Goal: Information Seeking & Learning: Check status

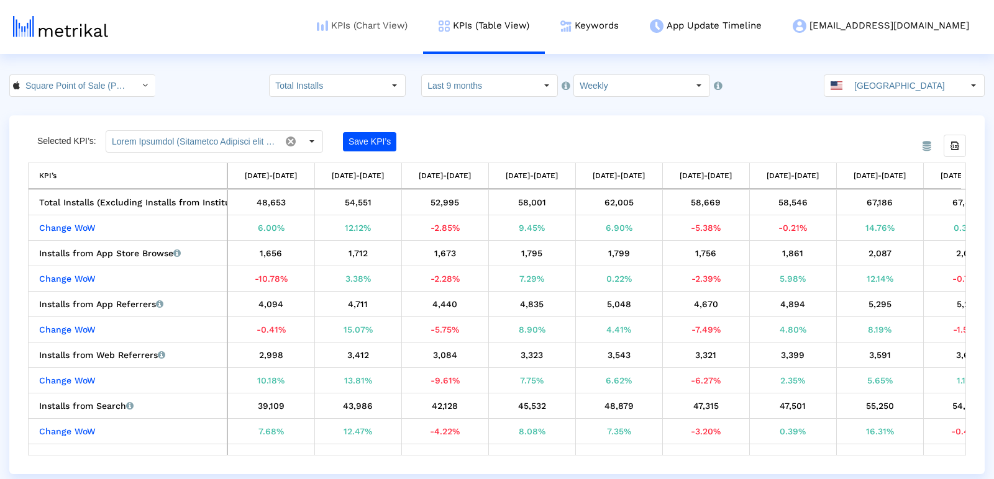
click at [420, 24] on link "KPIs (Chart View)" at bounding box center [362, 26] width 122 height 52
click at [404, 11] on link "KPIs (Chart View)" at bounding box center [362, 26] width 122 height 52
click at [407, 20] on link "KPIs (Chart View)" at bounding box center [362, 26] width 122 height 52
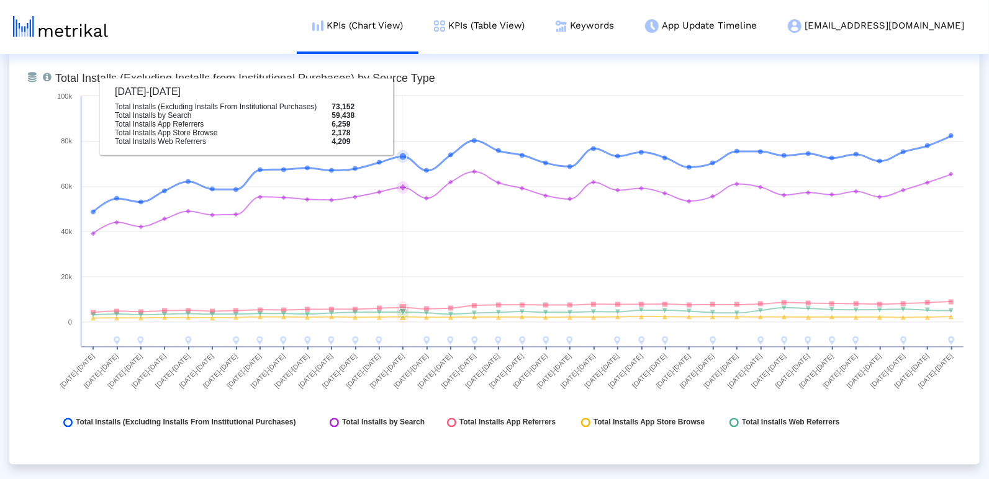
scroll to position [1428, 0]
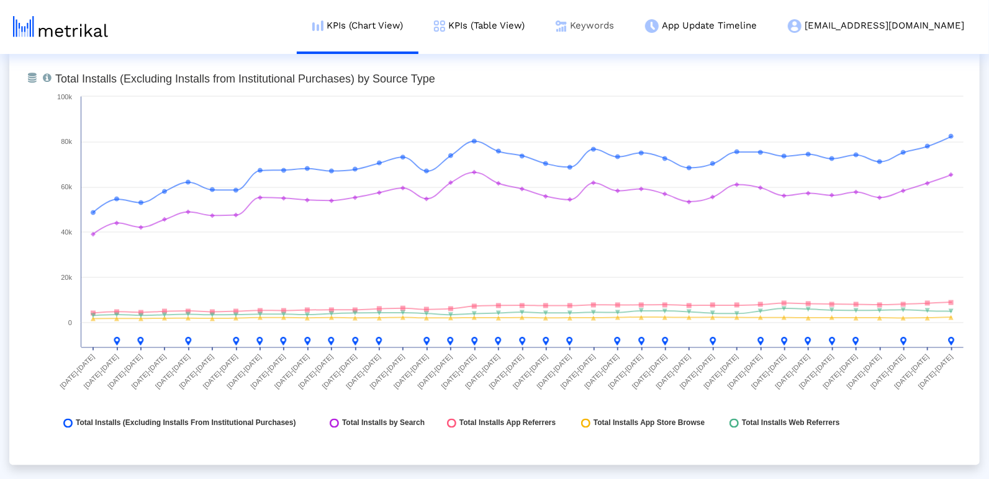
click at [630, 33] on link "Keywords" at bounding box center [584, 26] width 89 height 52
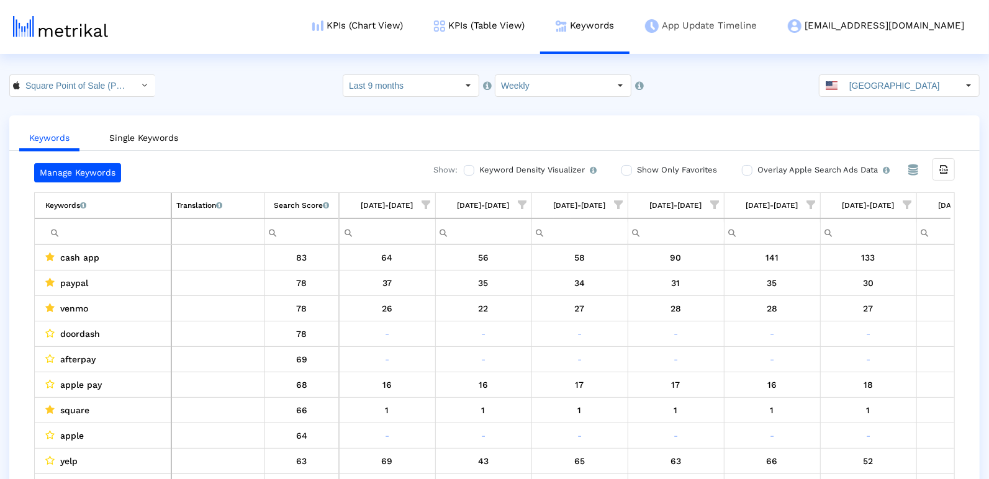
scroll to position [0, 2948]
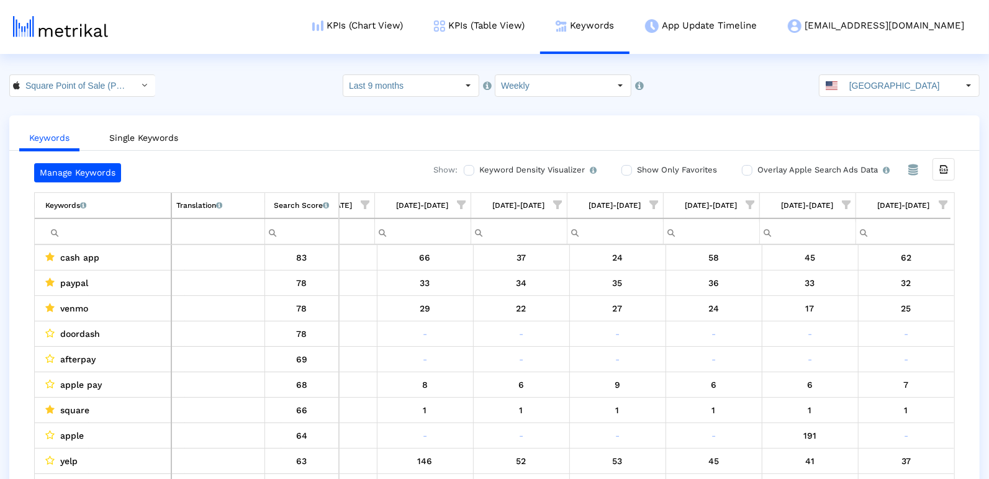
drag, startPoint x: 941, startPoint y: 203, endPoint x: 911, endPoint y: 248, distance: 54.6
click at [941, 203] on span "Show filter options for column '09/14/25-09/20/25'" at bounding box center [943, 205] width 9 height 9
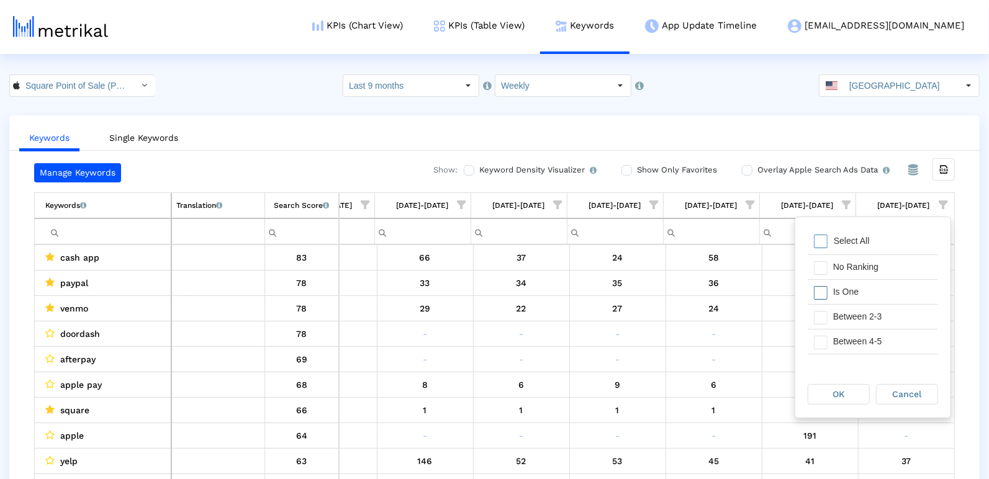
drag, startPoint x: 858, startPoint y: 298, endPoint x: 858, endPoint y: 315, distance: 16.8
click at [858, 298] on div "Is One" at bounding box center [882, 292] width 111 height 24
drag, startPoint x: 858, startPoint y: 315, endPoint x: 841, endPoint y: 341, distance: 31.3
click at [856, 318] on div "Between 2-3" at bounding box center [882, 317] width 111 height 24
click at [841, 341] on div "Between 4-5" at bounding box center [882, 342] width 111 height 24
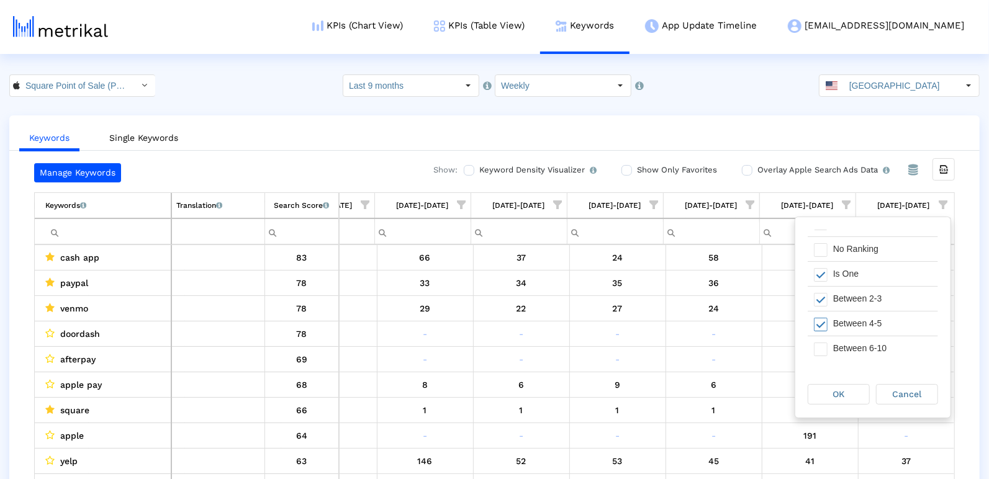
scroll to position [28, 0]
click at [839, 334] on div "Between 6-10" at bounding box center [882, 339] width 111 height 24
drag, startPoint x: 833, startPoint y: 391, endPoint x: 818, endPoint y: 389, distance: 14.4
click at [832, 391] on div "OK" at bounding box center [838, 394] width 61 height 19
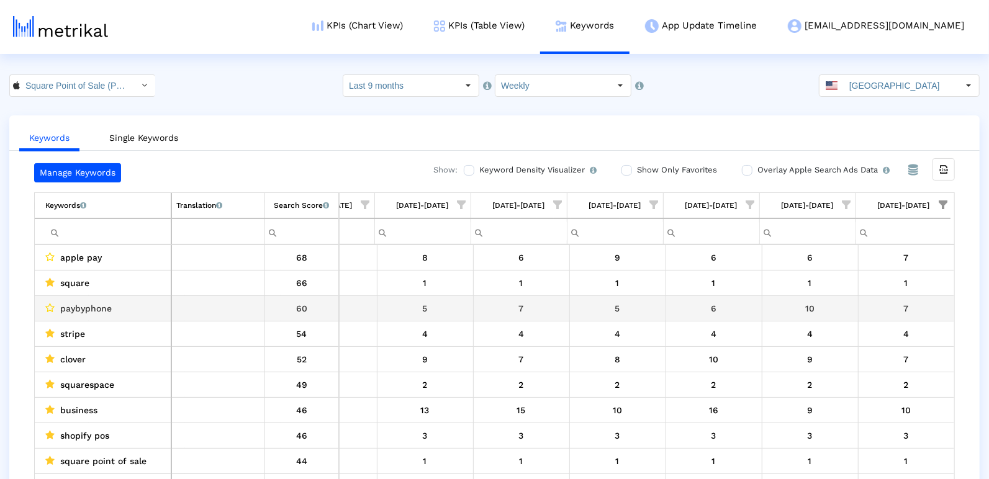
click at [130, 304] on div "paybyphone" at bounding box center [105, 309] width 121 height 16
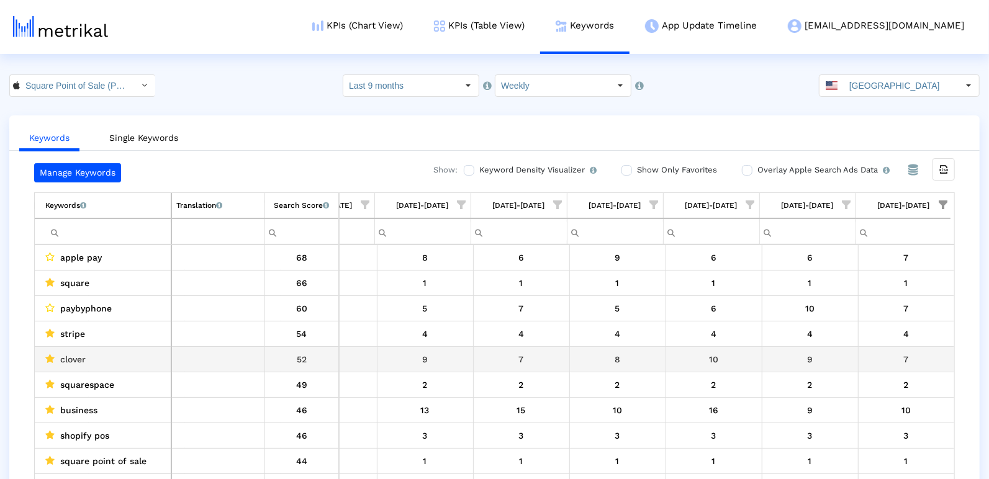
click at [823, 346] on td "9" at bounding box center [810, 358] width 96 height 25
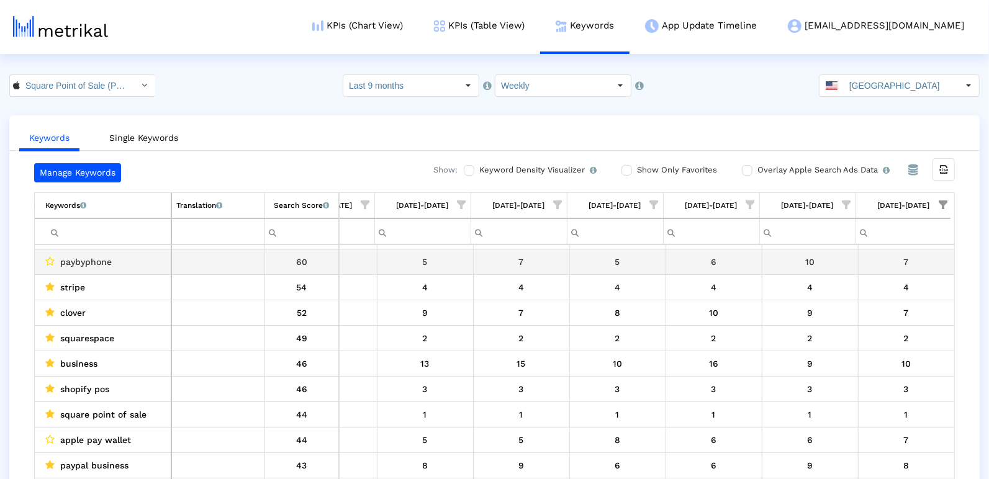
scroll to position [48, 0]
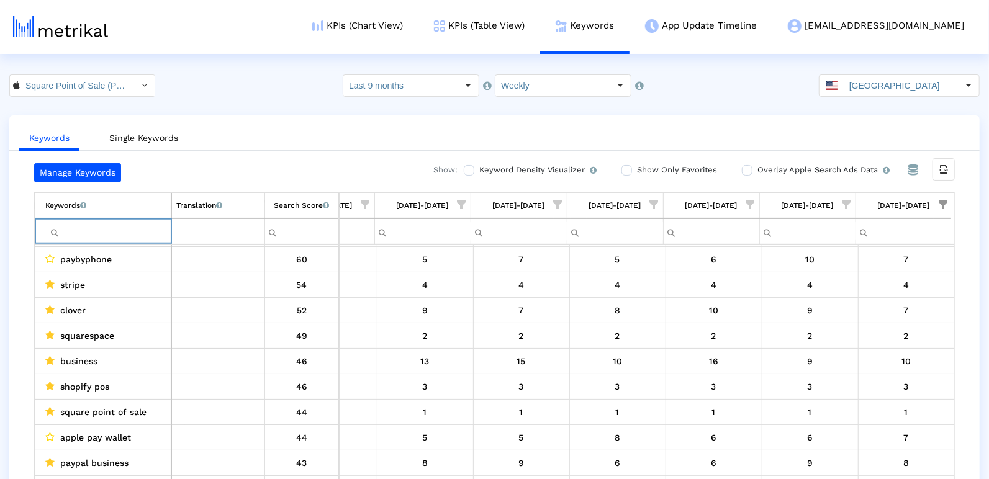
click at [155, 224] on input "Filter cell" at bounding box center [107, 232] width 125 height 20
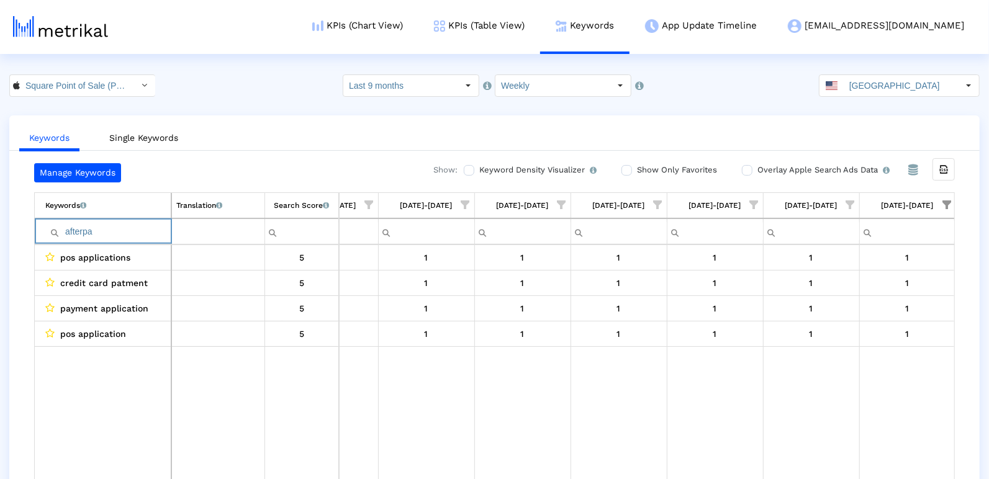
type input "afterpay"
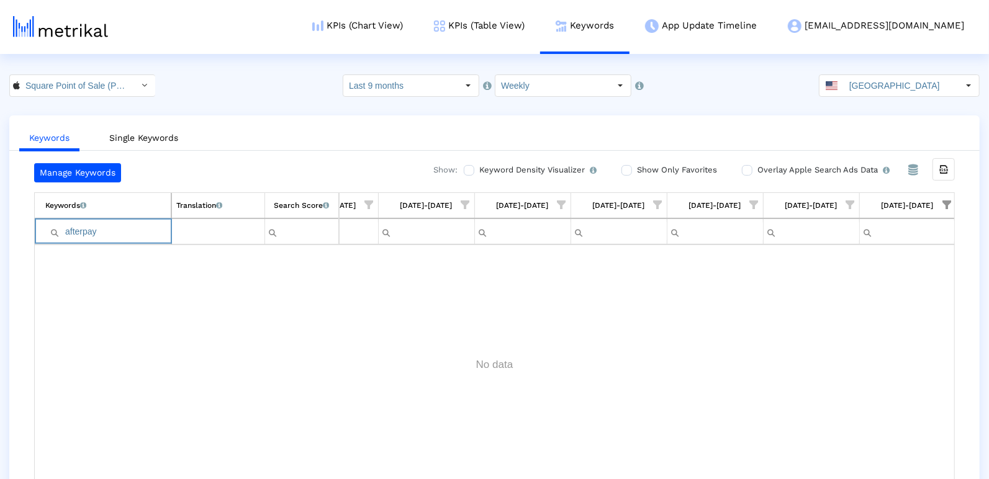
click at [84, 238] on input "afterpay" at bounding box center [107, 232] width 125 height 20
click at [84, 238] on input "client" at bounding box center [107, 232] width 125 height 20
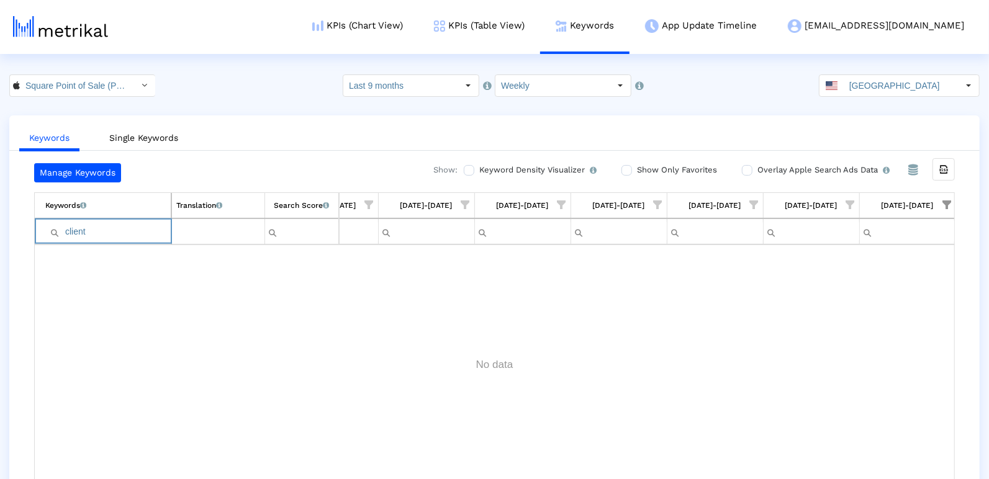
click at [84, 238] on input "client" at bounding box center [107, 232] width 125 height 20
type input "receipt"
click at [84, 238] on input "receipt" at bounding box center [107, 232] width 125 height 20
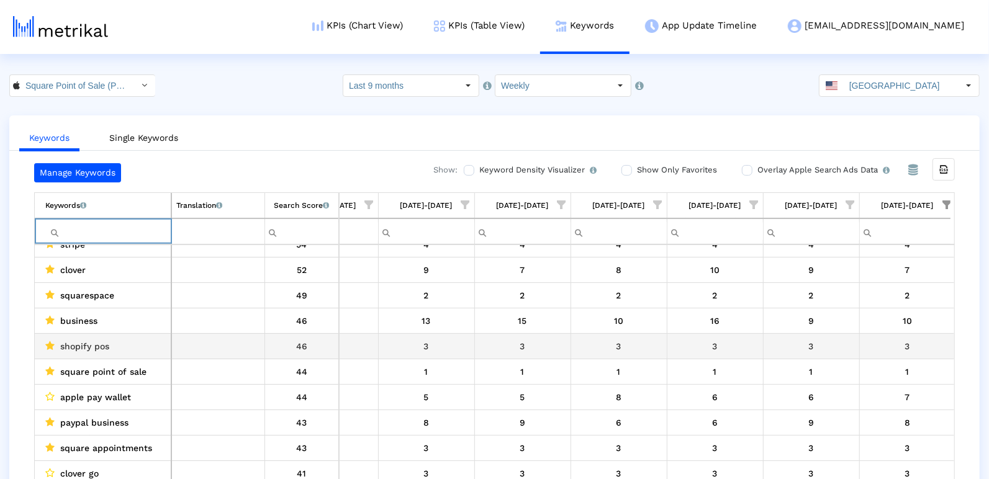
scroll to position [89, 0]
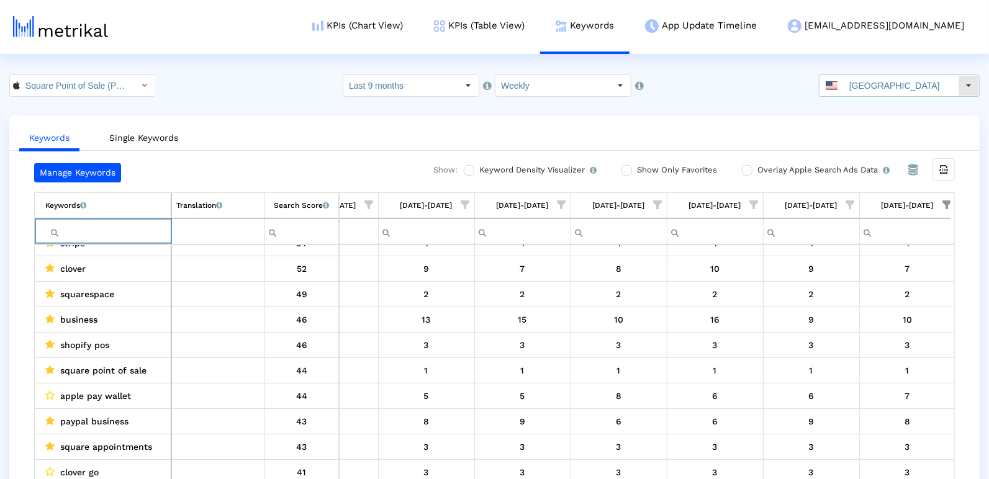
click at [877, 82] on input "[GEOGRAPHIC_DATA]" at bounding box center [901, 85] width 114 height 21
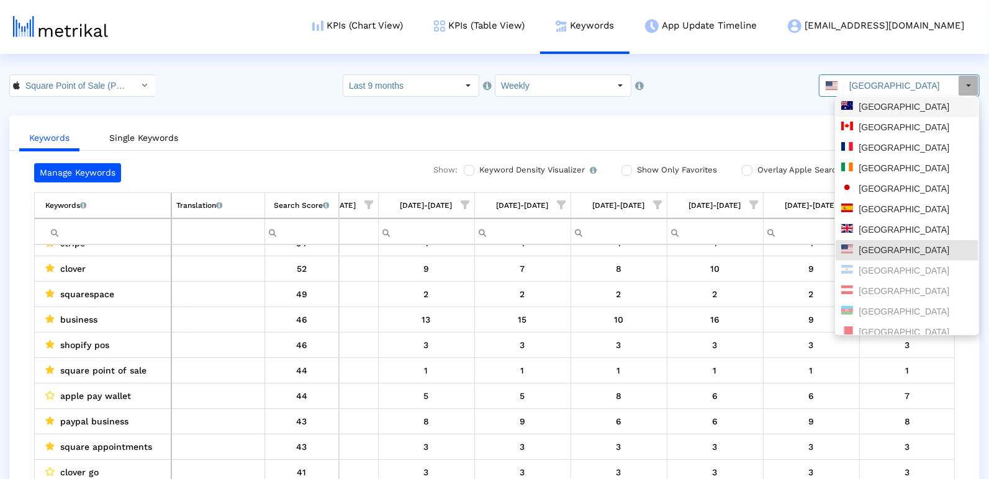
click at [881, 106] on div "[GEOGRAPHIC_DATA]" at bounding box center [907, 107] width 132 height 12
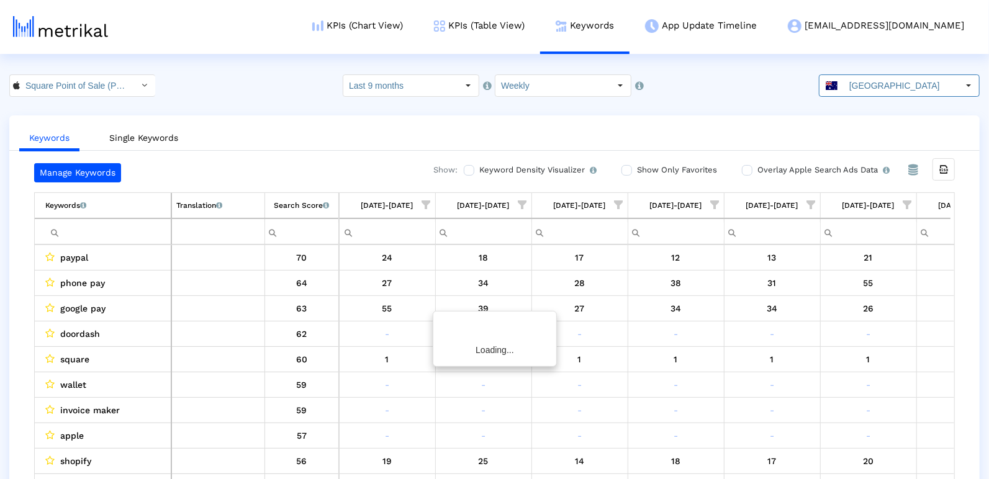
scroll to position [0, 542]
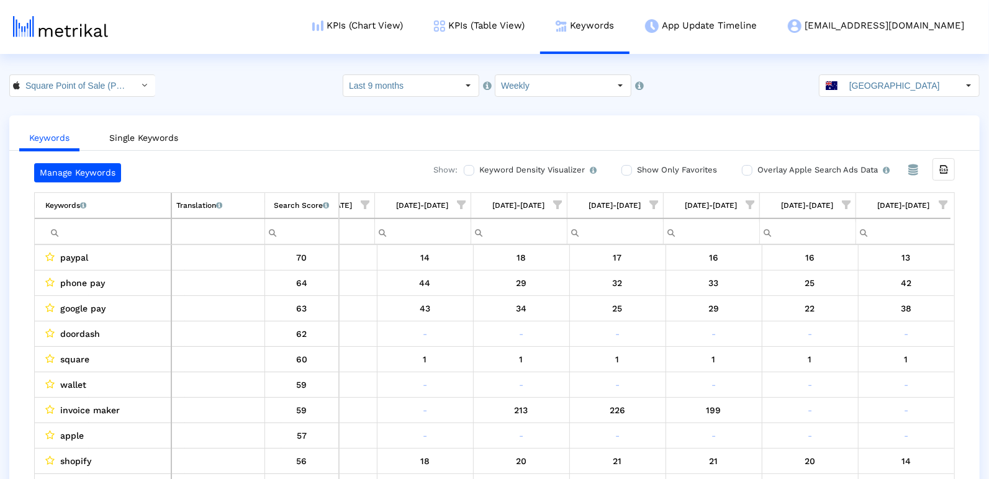
click at [944, 205] on span "Show filter options for column '09/14/25-09/20/25'" at bounding box center [943, 205] width 9 height 9
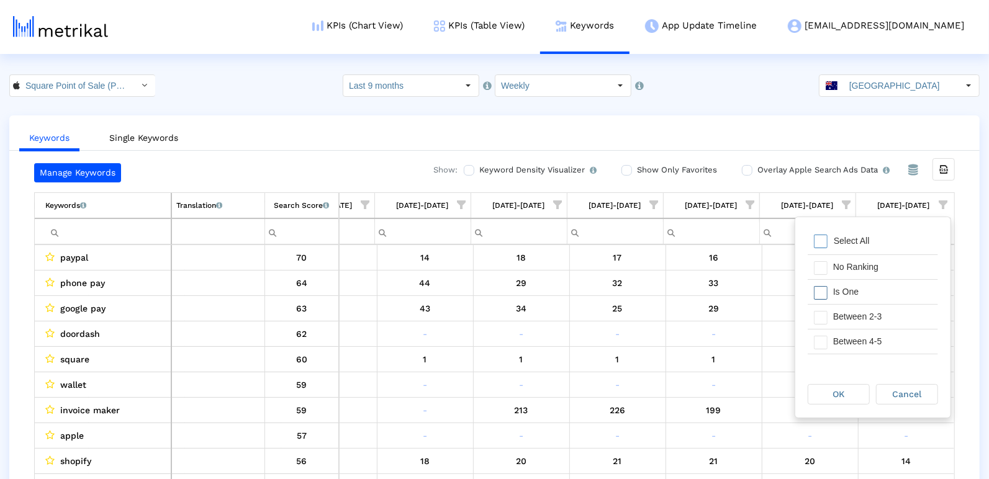
click at [855, 291] on div "Is One" at bounding box center [882, 292] width 111 height 24
drag, startPoint x: 851, startPoint y: 320, endPoint x: 843, endPoint y: 337, distance: 18.3
click at [851, 320] on div "Between 2-3" at bounding box center [882, 317] width 111 height 24
click at [843, 338] on div "Between 4-5" at bounding box center [882, 342] width 111 height 24
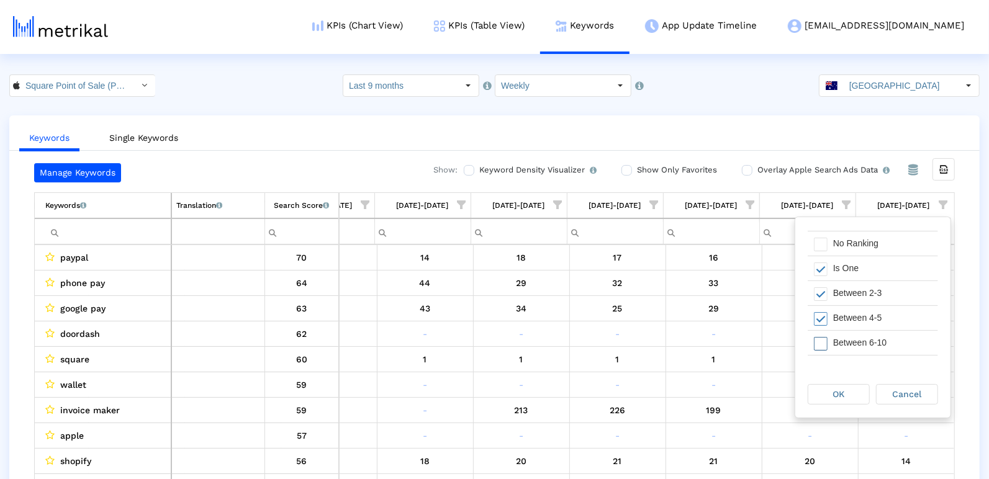
drag, startPoint x: 844, startPoint y: 338, endPoint x: 844, endPoint y: 363, distance: 24.2
click at [844, 338] on div "Between 6-10" at bounding box center [882, 343] width 111 height 24
click at [845, 386] on div "OK" at bounding box center [838, 394] width 61 height 19
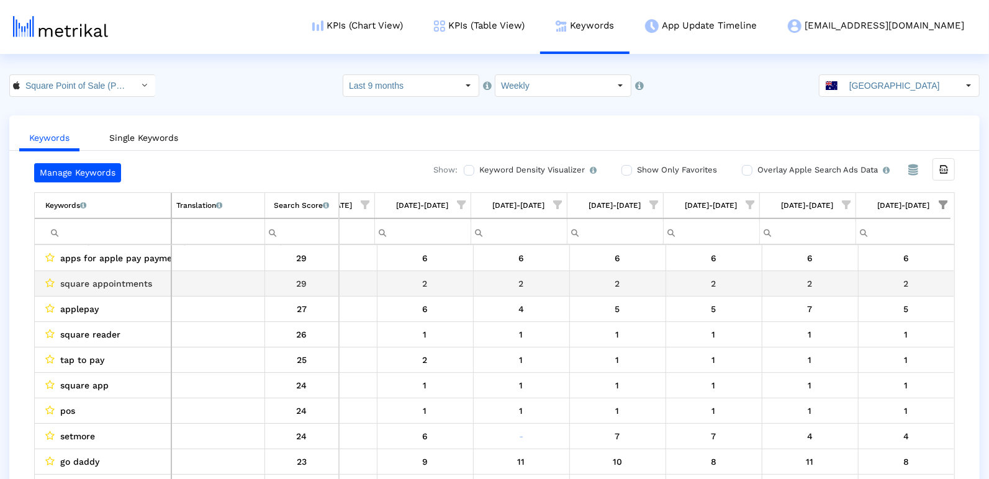
scroll to position [0, 0]
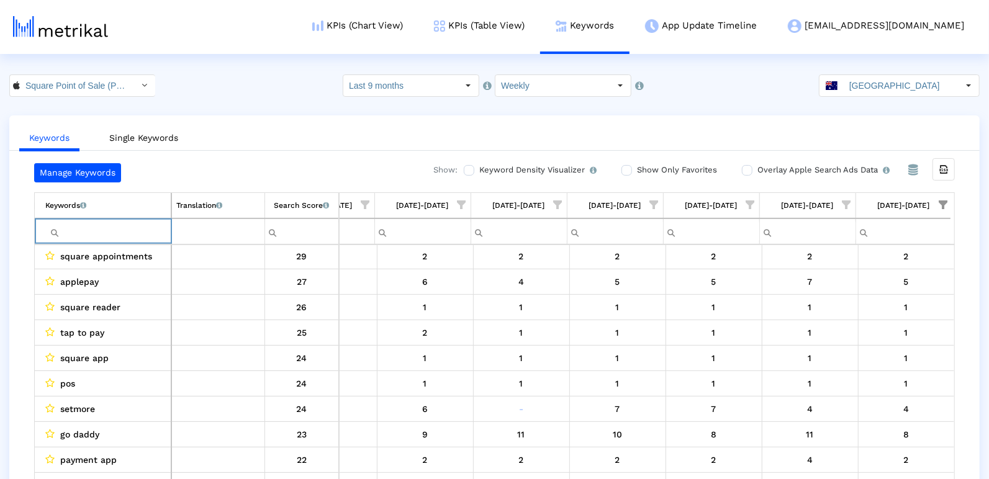
click at [81, 234] on input "Filter cell" at bounding box center [107, 232] width 125 height 20
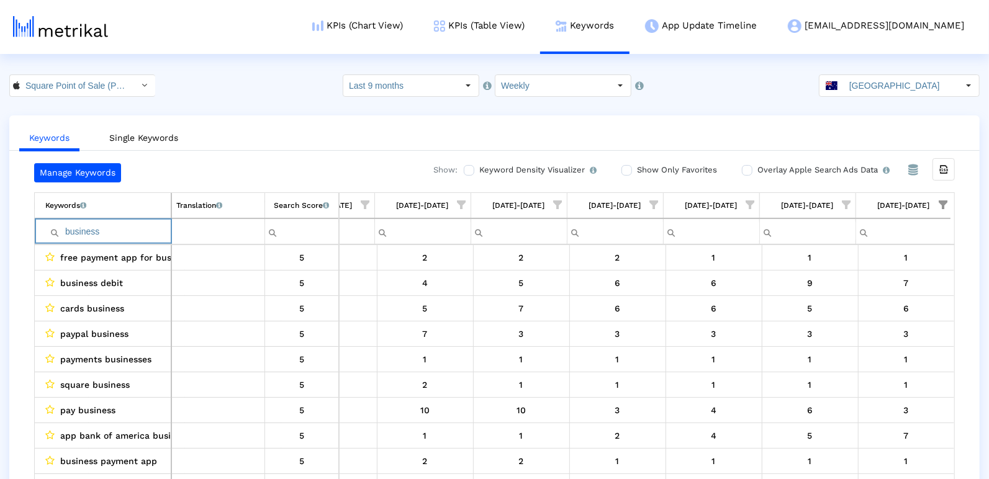
click at [104, 224] on input "business" at bounding box center [107, 232] width 125 height 20
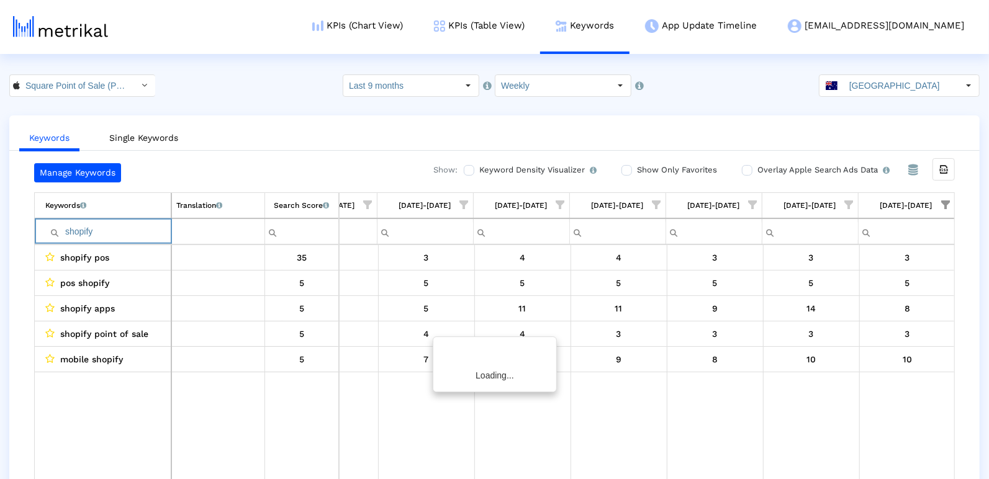
scroll to position [0, 538]
type input "shopify"
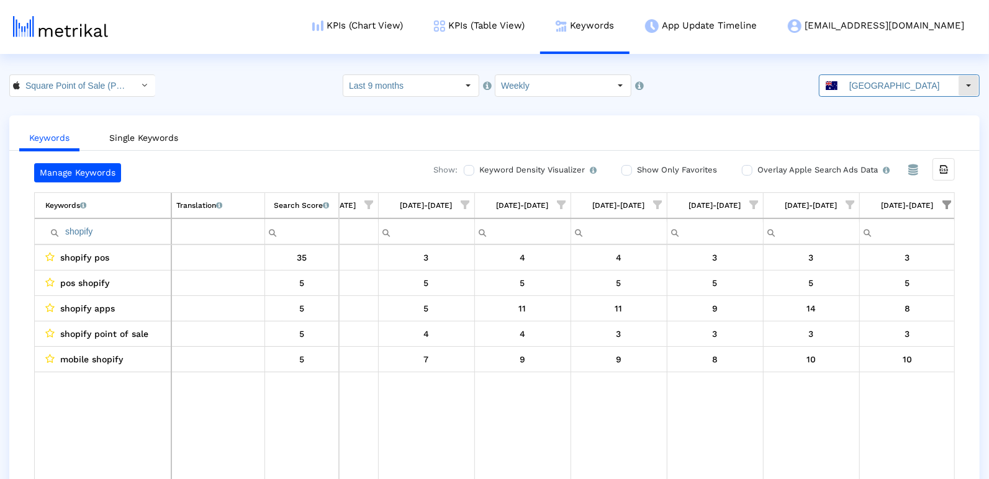
click at [907, 79] on input "[GEOGRAPHIC_DATA]" at bounding box center [901, 85] width 114 height 21
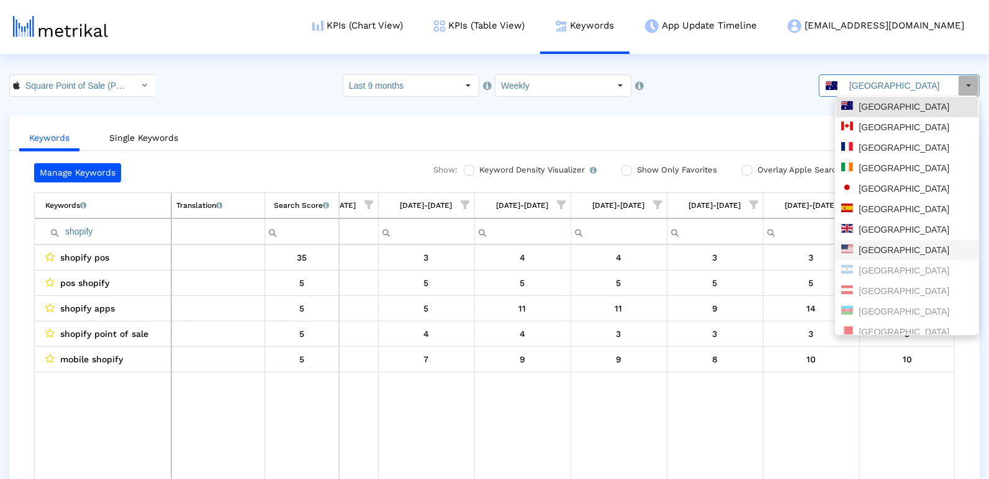
click at [890, 244] on div "[GEOGRAPHIC_DATA]" at bounding box center [907, 250] width 143 height 20
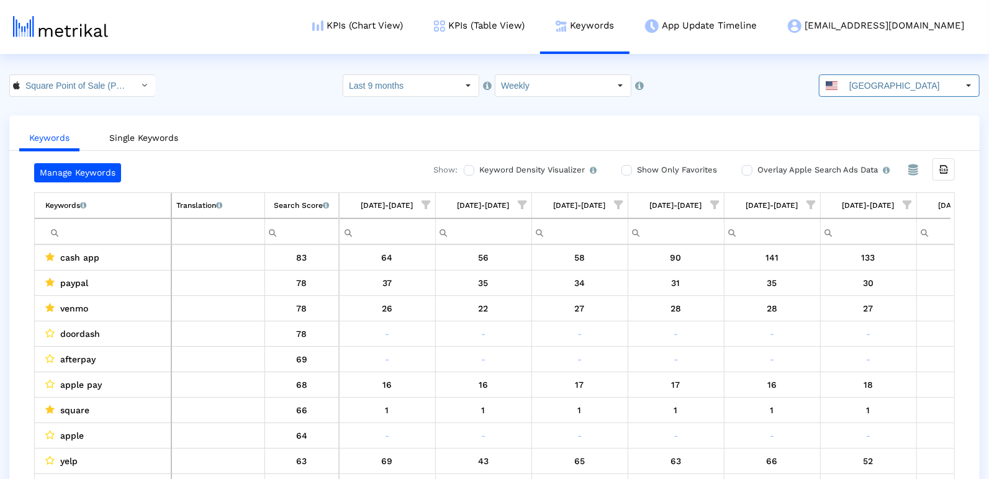
scroll to position [0, 2948]
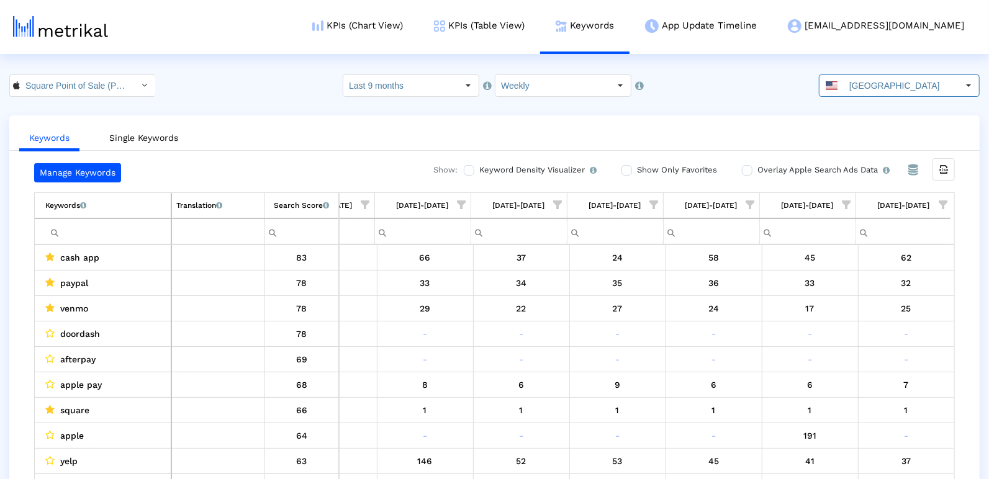
click at [97, 235] on input "Filter cell" at bounding box center [107, 232] width 125 height 20
type input "v"
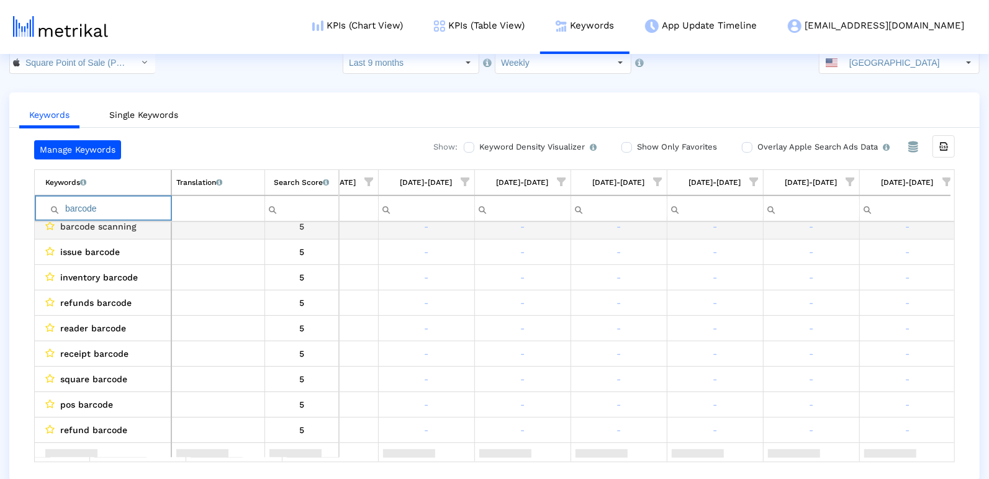
scroll to position [89, 0]
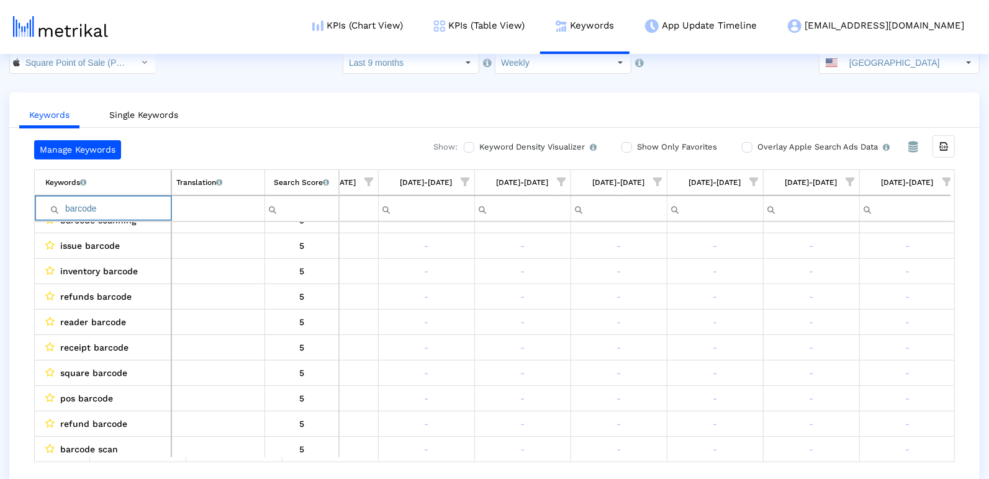
click at [944, 178] on span "Show filter options for column '09/14/25-09/20/25'" at bounding box center [947, 182] width 9 height 9
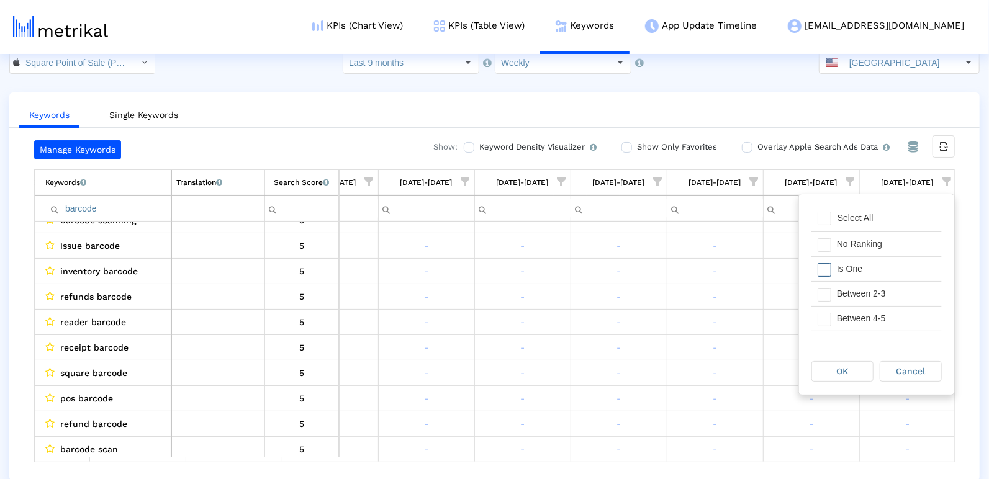
click at [854, 269] on div "Is One" at bounding box center [886, 269] width 111 height 24
click at [831, 303] on div "Between 2-3" at bounding box center [886, 294] width 111 height 24
click at [838, 319] on div "Between 4-5" at bounding box center [886, 319] width 111 height 24
click at [826, 318] on span "Filter options" at bounding box center [825, 321] width 14 height 14
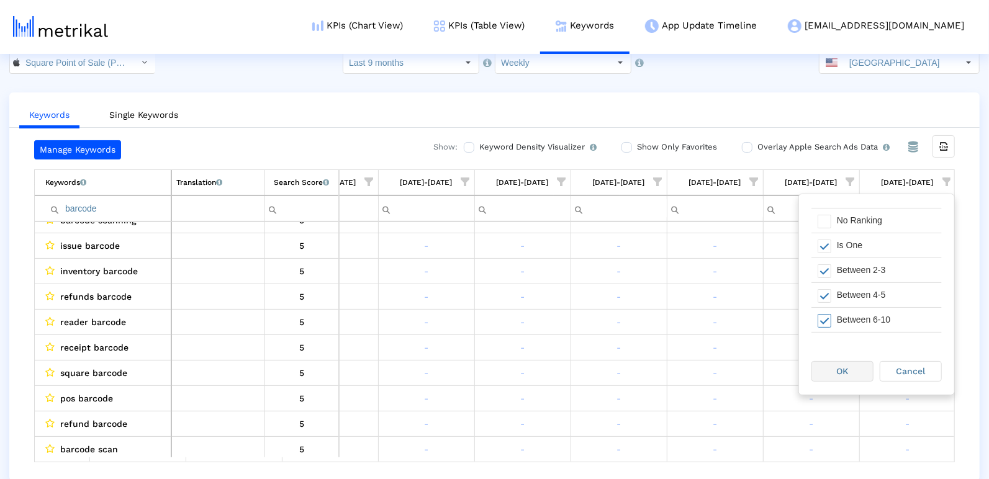
click at [834, 368] on div "OK" at bounding box center [842, 371] width 61 height 19
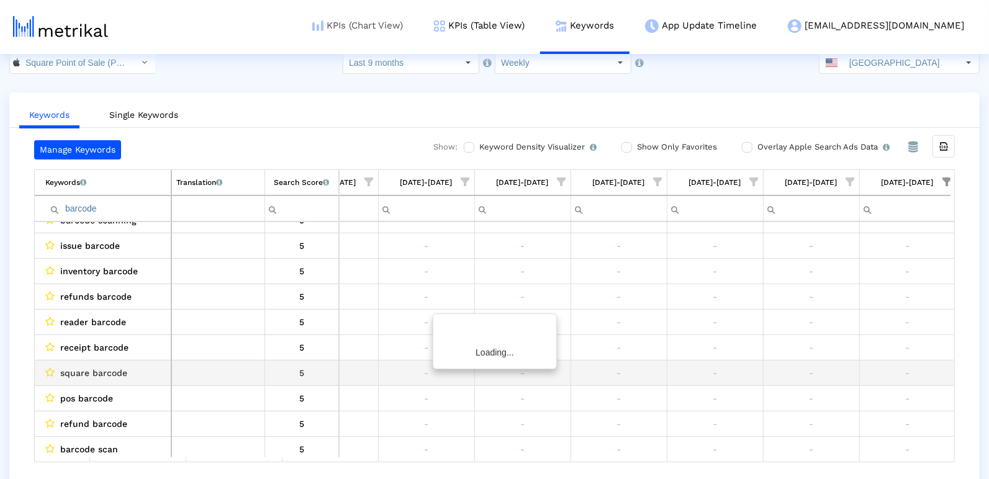
scroll to position [0, 0]
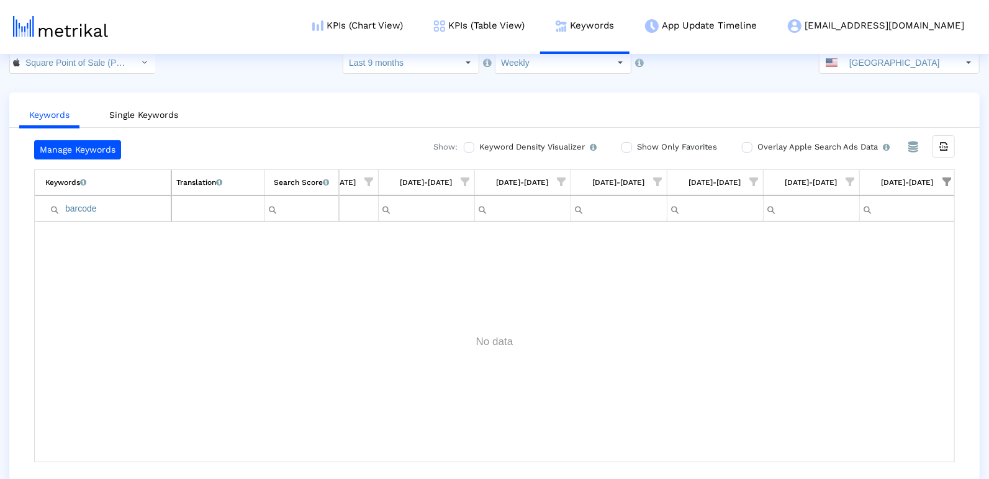
click at [88, 201] on input "barcode" at bounding box center [107, 209] width 125 height 20
type input "d"
type input "template"
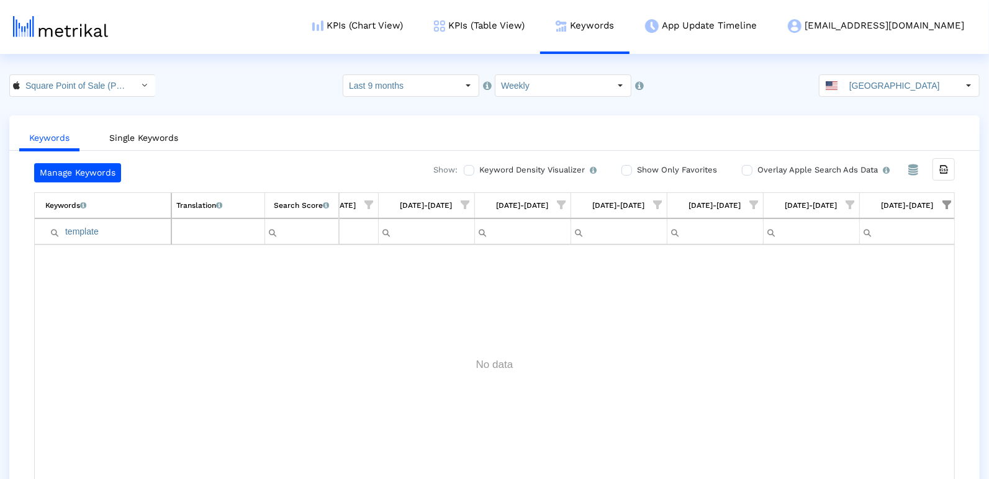
click at [540, 52] on li "KPIs (Table View)" at bounding box center [480, 27] width 122 height 54
click at [540, 31] on link "KPIs (Table View)" at bounding box center [480, 26] width 122 height 52
click at [66, 88] on input "Square Point of Sale (POS) < 335393788 >" at bounding box center [76, 85] width 112 height 21
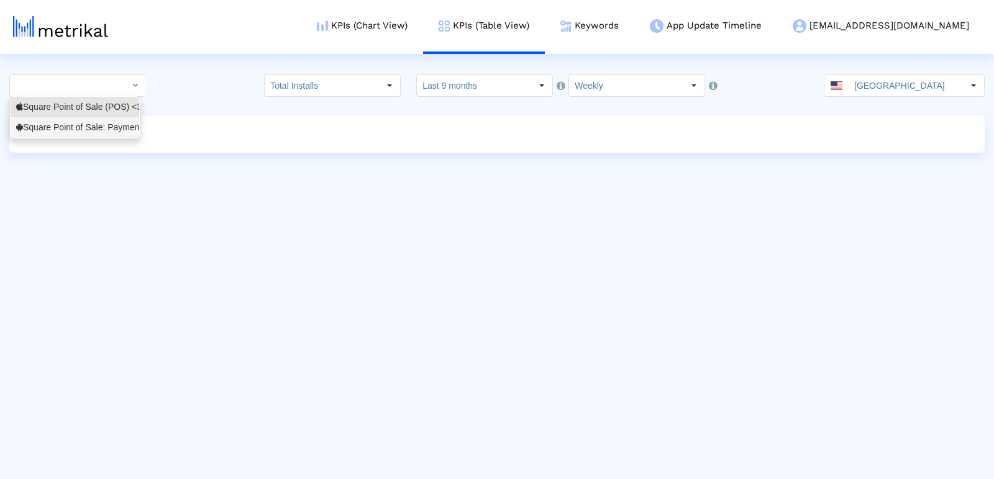
click at [58, 128] on div "Square Point of Sale: Payment <com.squareup>" at bounding box center [74, 128] width 117 height 12
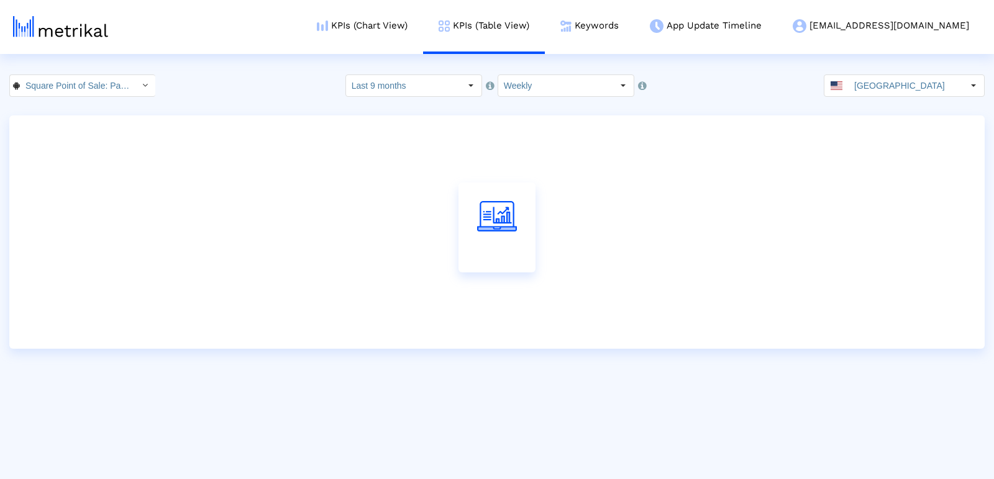
click at [466, 91] on div "Select" at bounding box center [471, 86] width 20 height 20
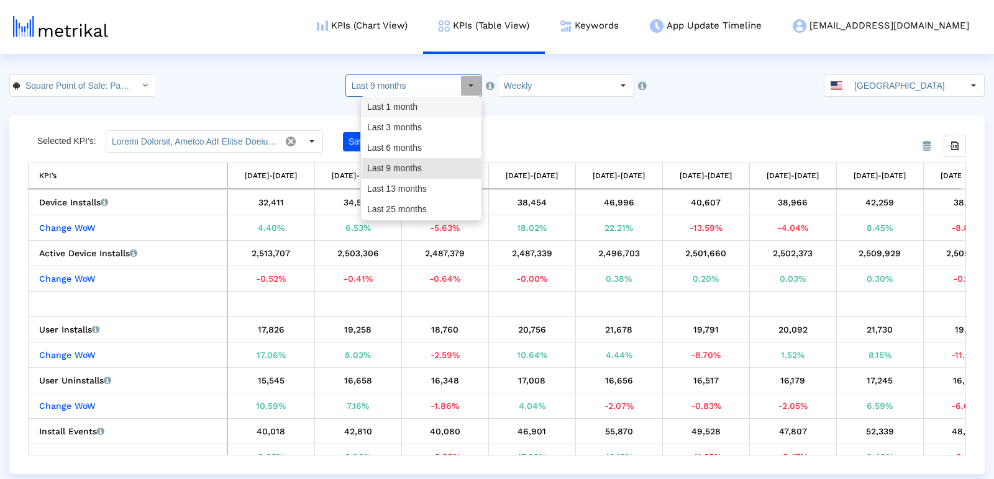
click at [435, 107] on div "Last 1 month" at bounding box center [420, 107] width 119 height 20
type input "Last 1 month"
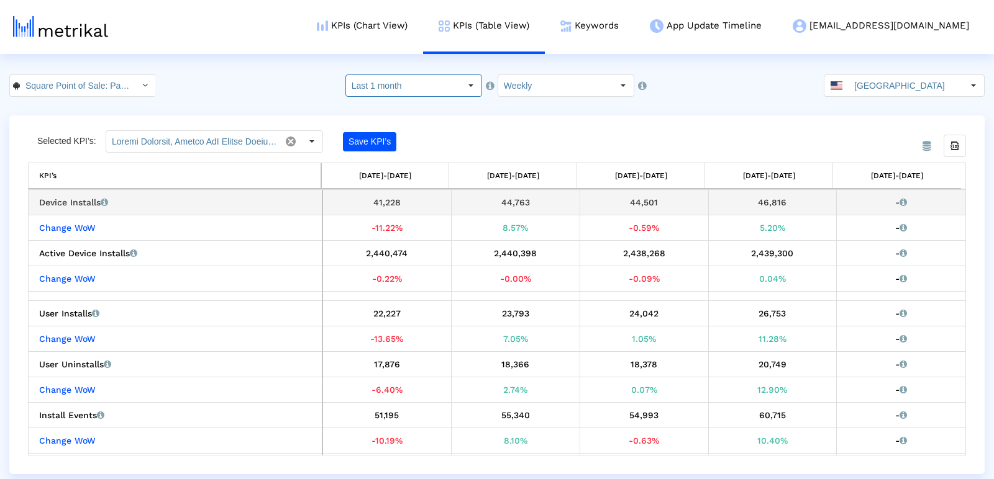
click at [757, 200] on div "46,816" at bounding box center [772, 202] width 119 height 16
copy div "46,816"
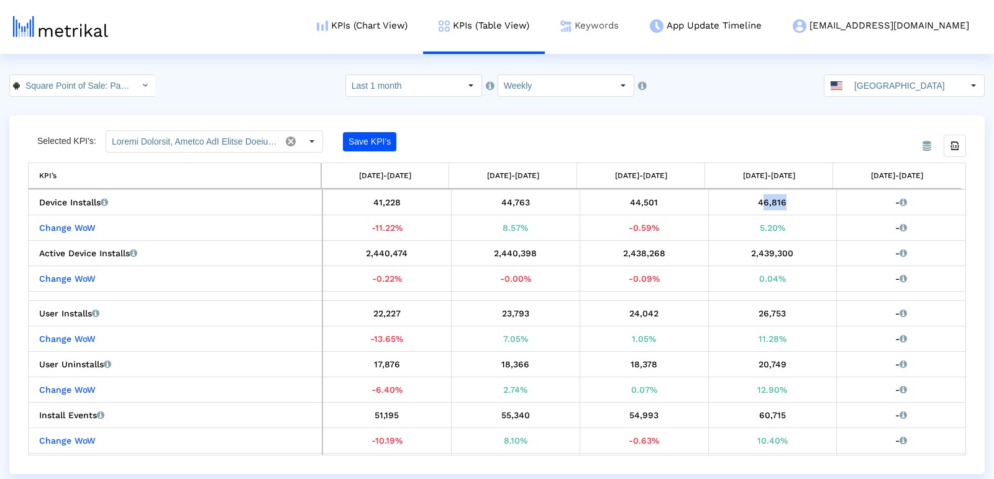
click at [634, 19] on link "Keywords" at bounding box center [589, 26] width 89 height 52
click at [634, 22] on link "Keywords" at bounding box center [589, 26] width 89 height 52
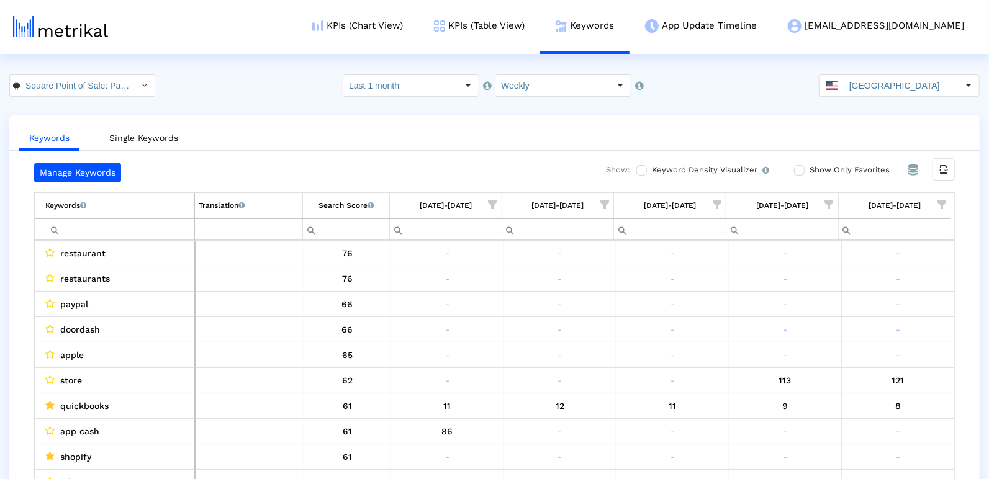
click at [938, 201] on span "Show filter options for column '09/14/25-09/20/25'" at bounding box center [942, 205] width 9 height 9
click at [856, 297] on div "Is One" at bounding box center [882, 292] width 111 height 24
click at [858, 316] on div "Between 2-3" at bounding box center [882, 317] width 111 height 24
click at [850, 355] on div "Between 6-10" at bounding box center [882, 367] width 111 height 24
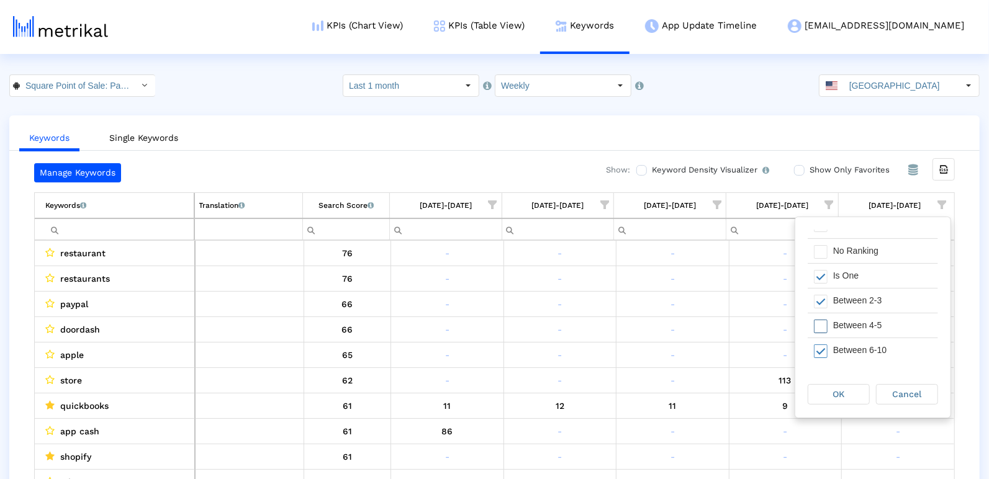
click at [854, 323] on div "Between 4-5" at bounding box center [882, 326] width 111 height 24
click at [849, 389] on div "OK" at bounding box center [838, 394] width 61 height 19
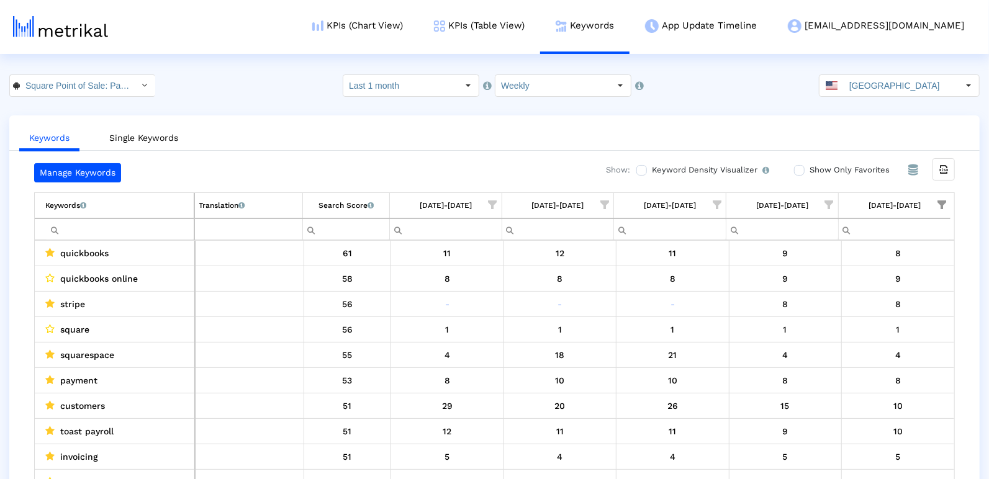
click at [896, 94] on input "[GEOGRAPHIC_DATA]" at bounding box center [901, 85] width 114 height 21
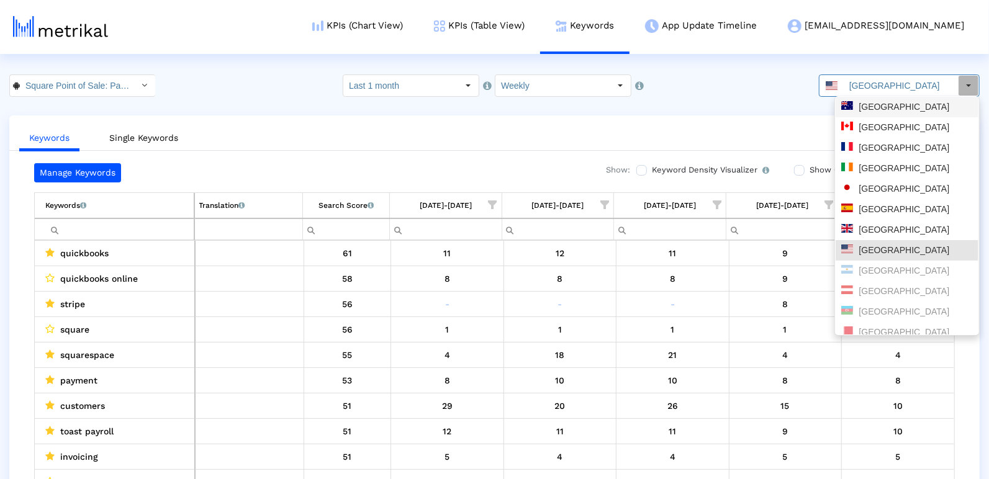
drag, startPoint x: 883, startPoint y: 111, endPoint x: 861, endPoint y: 102, distance: 24.2
click at [883, 111] on div "[GEOGRAPHIC_DATA]" at bounding box center [907, 107] width 132 height 12
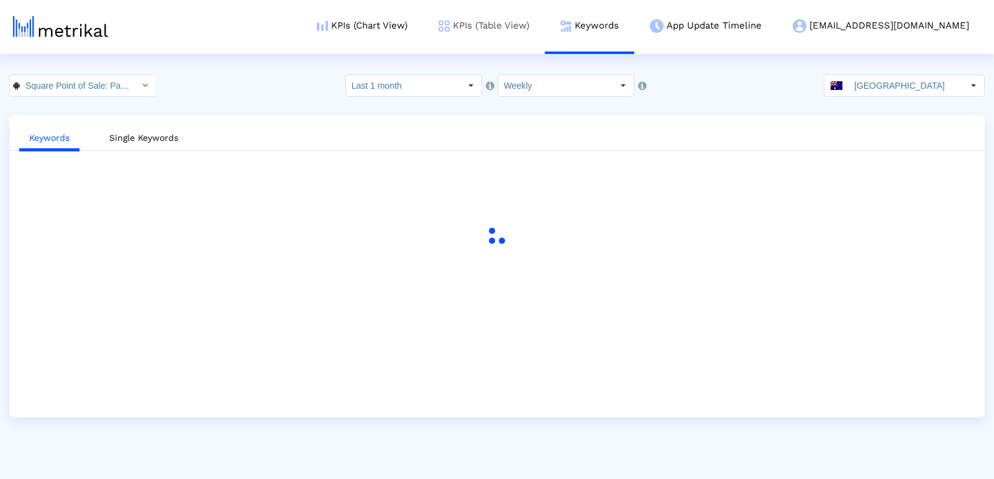
click at [538, 20] on link "KPIs (Table View)" at bounding box center [484, 26] width 122 height 52
click at [540, 21] on link "KPIs (Table View)" at bounding box center [484, 26] width 122 height 52
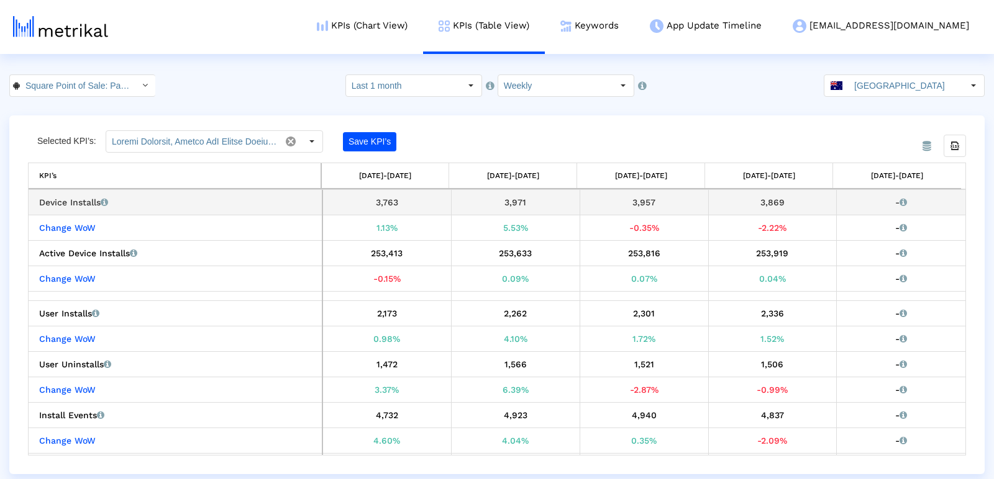
click at [767, 203] on div "3,869" at bounding box center [772, 202] width 119 height 16
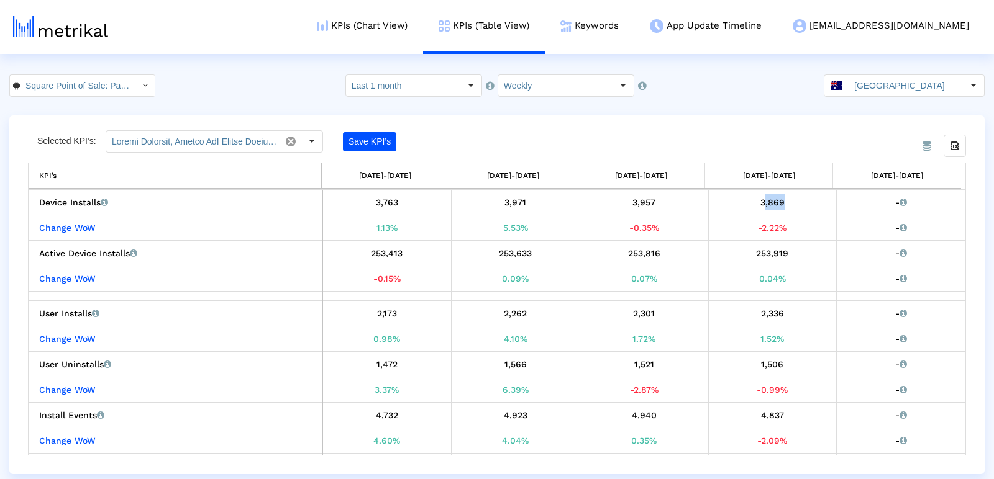
copy div "3,869"
click at [634, 28] on link "Keywords" at bounding box center [589, 26] width 89 height 52
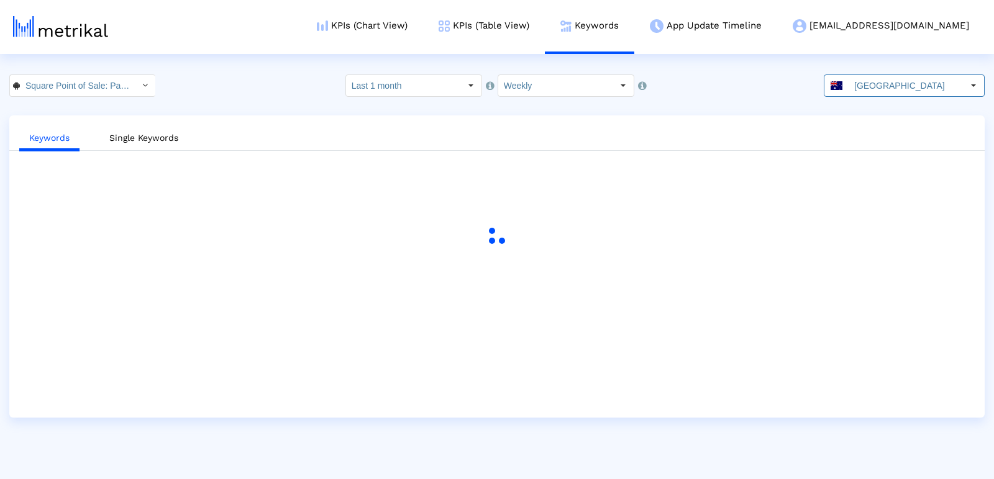
click at [895, 94] on input "[GEOGRAPHIC_DATA]" at bounding box center [905, 85] width 114 height 21
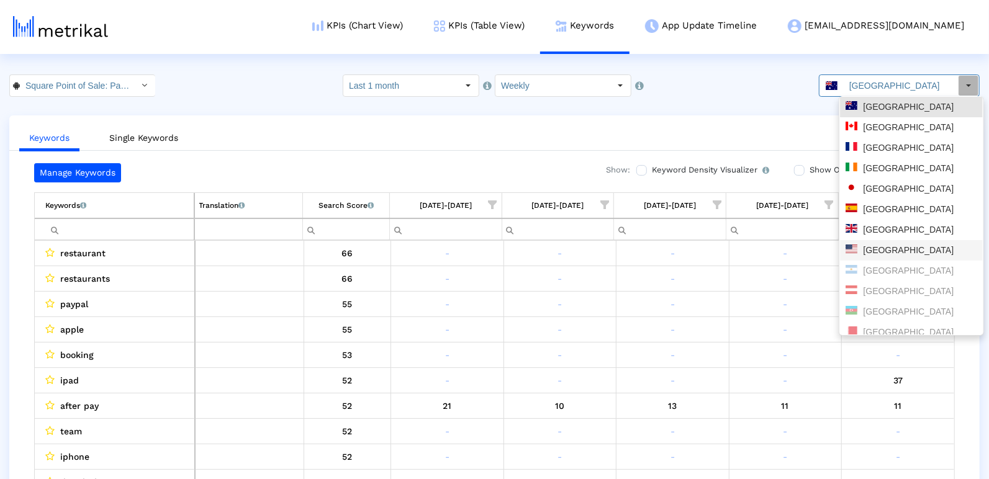
click at [890, 250] on div "[GEOGRAPHIC_DATA]" at bounding box center [912, 251] width 132 height 12
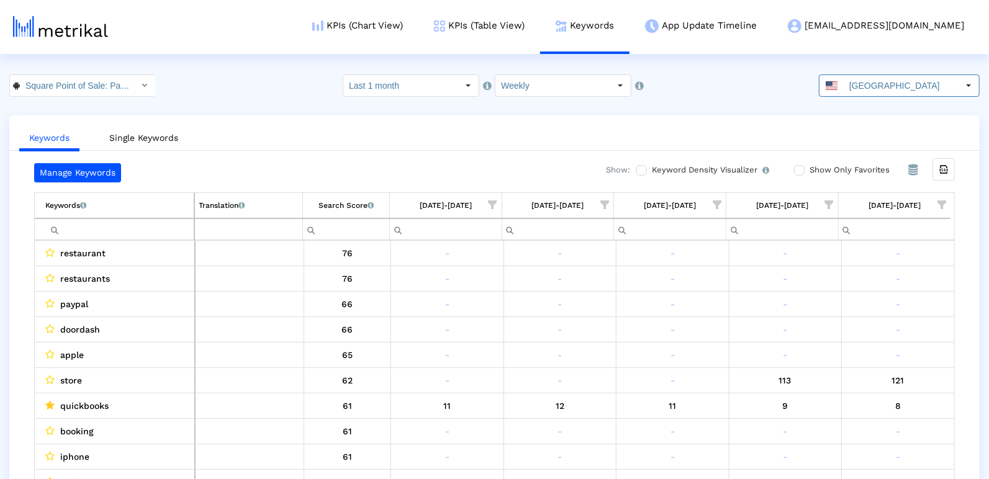
click at [942, 207] on span "Show filter options for column '09/14/25-09/20/25'" at bounding box center [942, 205] width 9 height 9
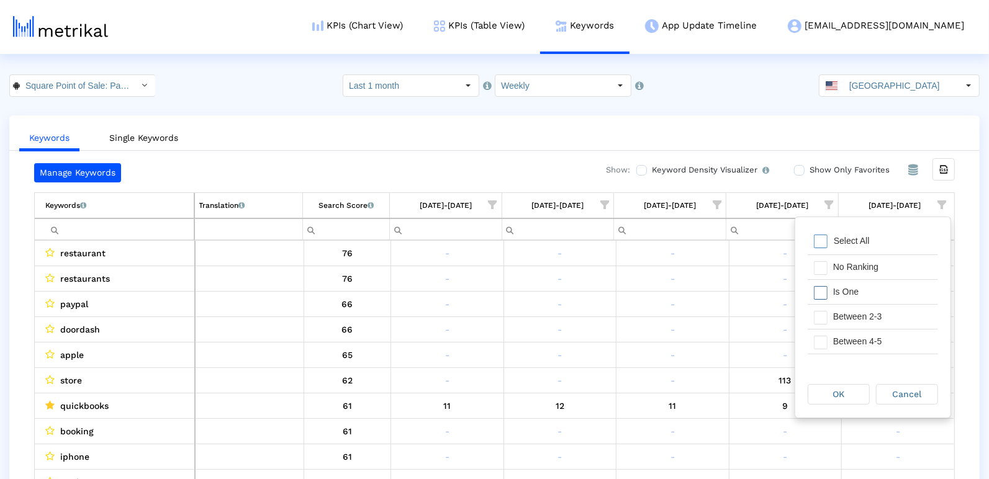
click at [826, 299] on div "Filter options" at bounding box center [817, 292] width 19 height 24
click at [829, 314] on div "Between 2-3" at bounding box center [882, 317] width 111 height 24
click at [835, 336] on div "Between 4-5" at bounding box center [882, 342] width 111 height 24
click at [833, 311] on div "Between 6-10" at bounding box center [882, 312] width 111 height 24
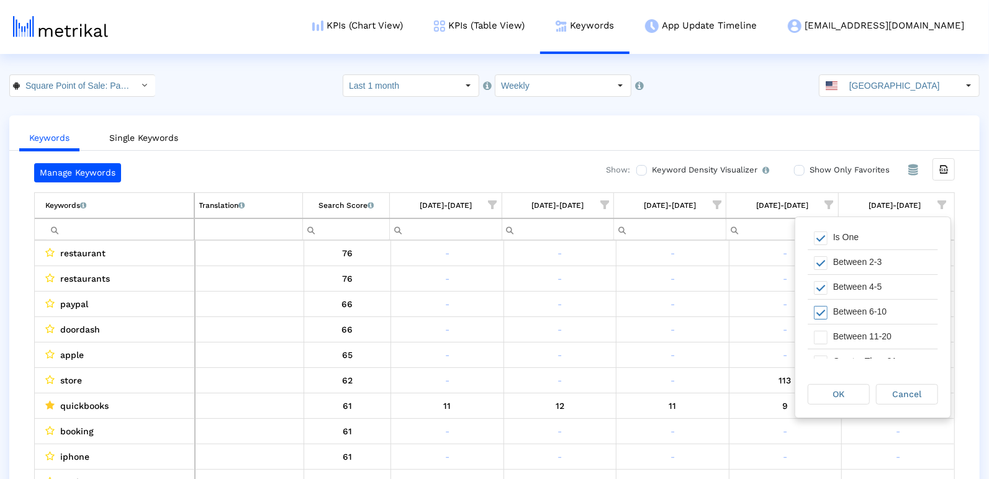
click at [815, 401] on div "OK" at bounding box center [838, 394] width 61 height 19
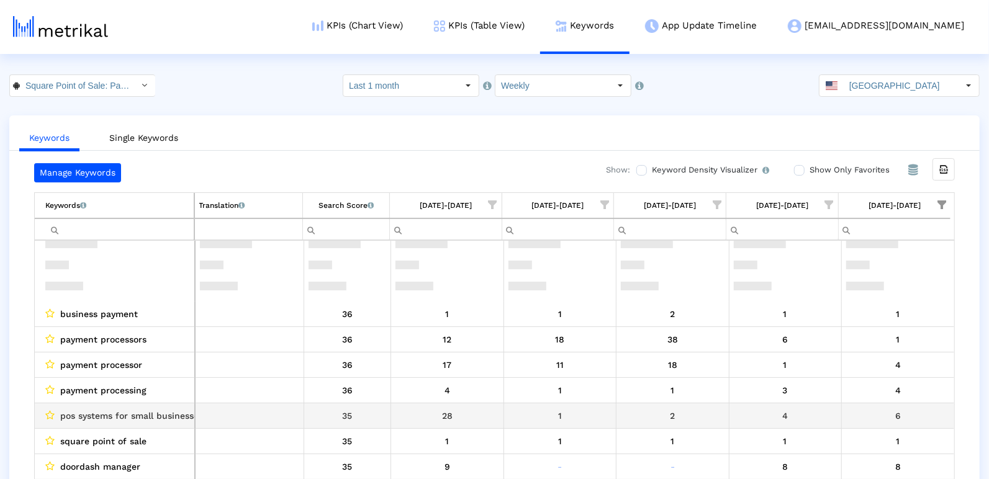
scroll to position [2268, 0]
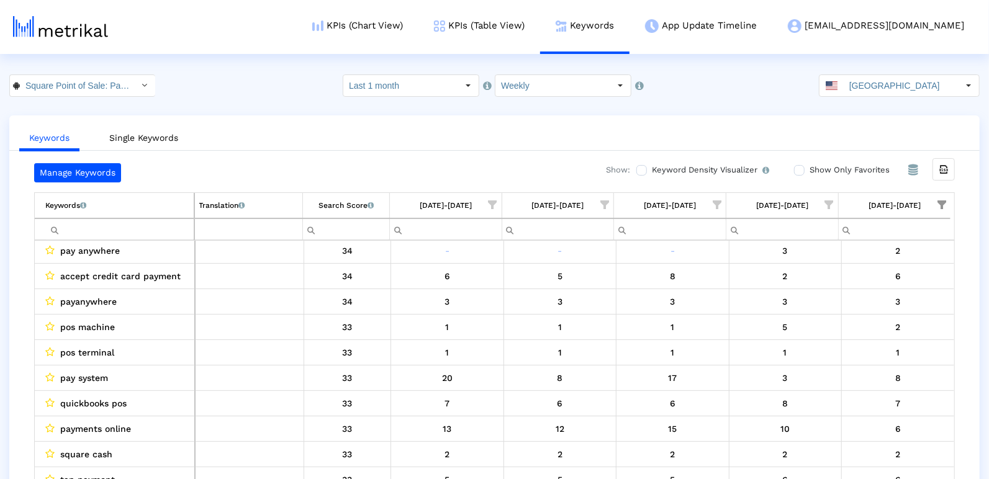
drag, startPoint x: 830, startPoint y: 208, endPoint x: 815, endPoint y: 215, distance: 16.7
click at [830, 208] on span "Show filter options for column '09/07/25-09/13/25'" at bounding box center [829, 205] width 9 height 9
click at [712, 242] on span "Filter options" at bounding box center [709, 242] width 14 height 14
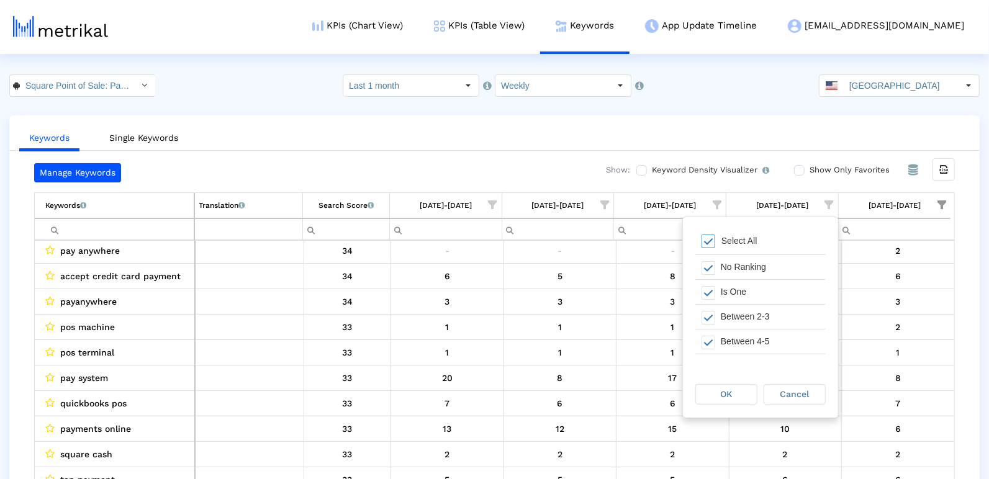
click at [705, 238] on span "Filter options" at bounding box center [709, 242] width 14 height 14
click at [712, 291] on span "Filter options" at bounding box center [709, 293] width 14 height 14
click at [708, 313] on span "Filter options" at bounding box center [709, 318] width 14 height 14
click at [706, 342] on span "Filter options" at bounding box center [709, 343] width 14 height 14
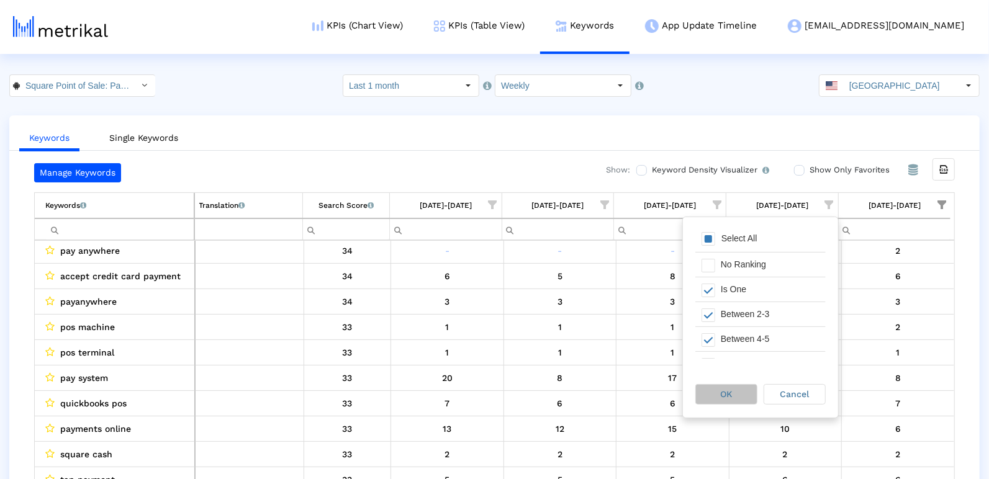
drag, startPoint x: 725, startPoint y: 392, endPoint x: 741, endPoint y: 391, distance: 15.6
click at [725, 392] on span "OK" at bounding box center [727, 394] width 12 height 10
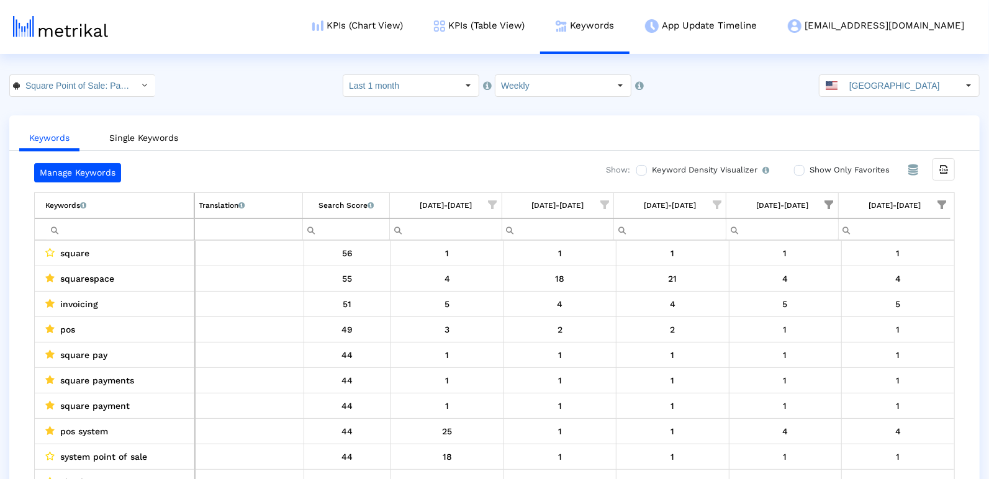
click at [946, 201] on span "Show filter options for column '09/14/25-09/20/25'" at bounding box center [942, 205] width 9 height 9
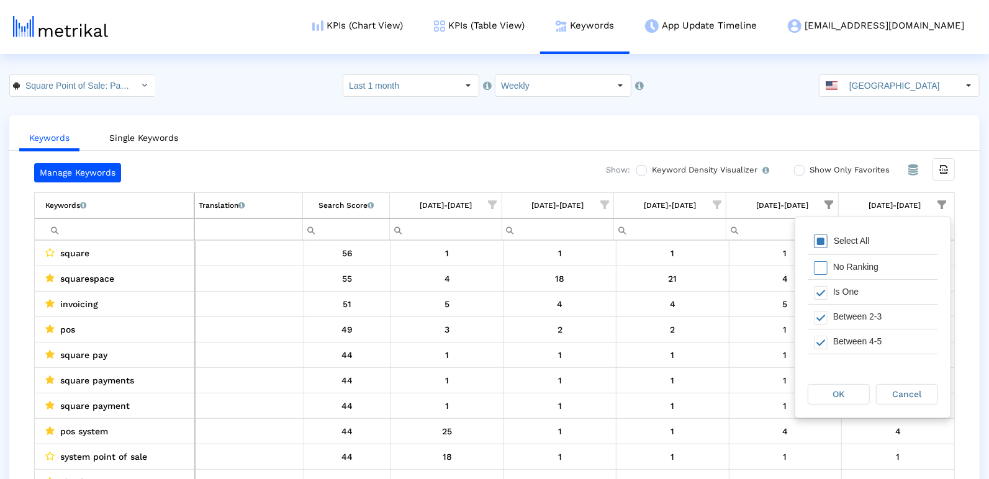
click at [815, 239] on span "Filter options" at bounding box center [821, 242] width 14 height 14
click at [831, 388] on div "OK" at bounding box center [838, 394] width 61 height 19
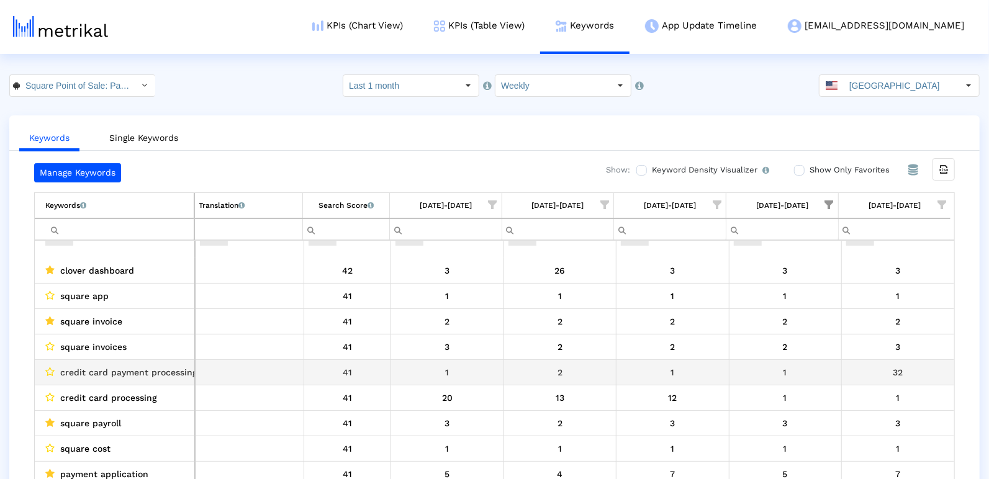
scroll to position [489, 0]
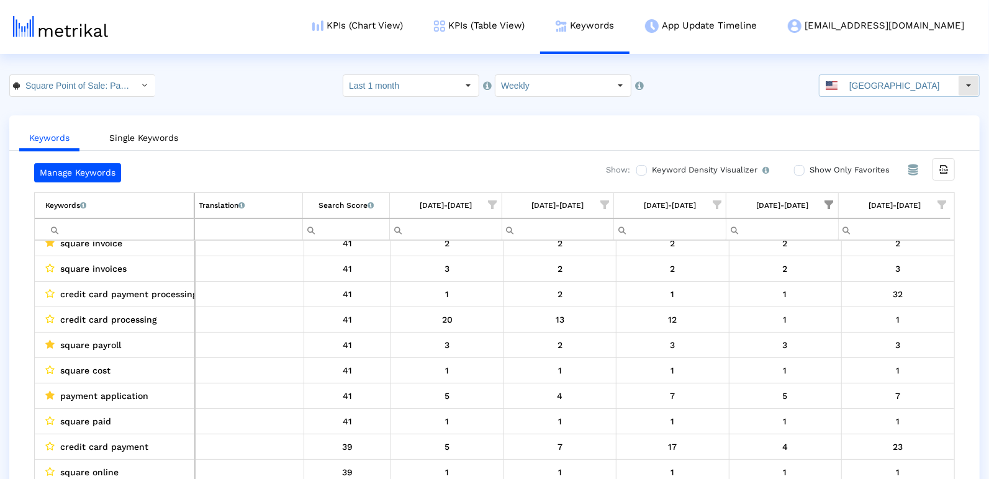
click at [875, 86] on input "[GEOGRAPHIC_DATA]" at bounding box center [901, 85] width 114 height 21
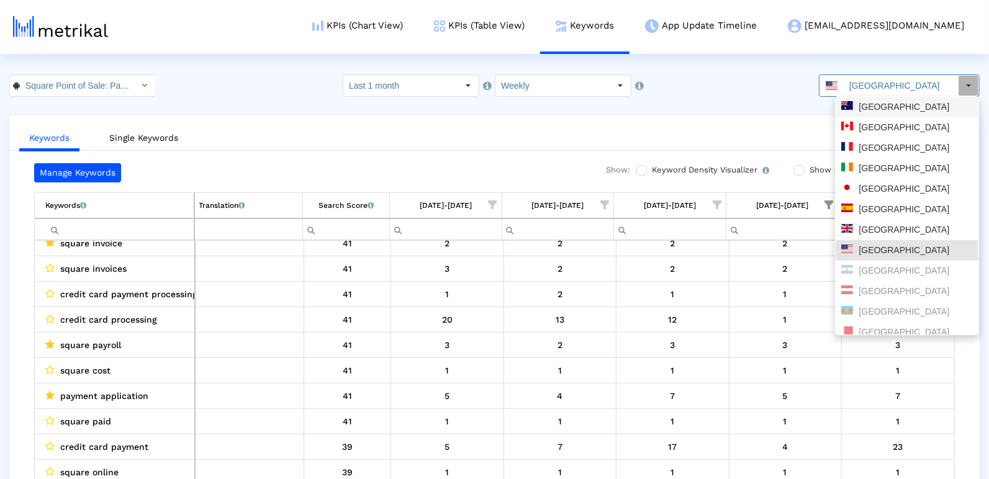
click at [879, 106] on div "[GEOGRAPHIC_DATA]" at bounding box center [907, 107] width 132 height 12
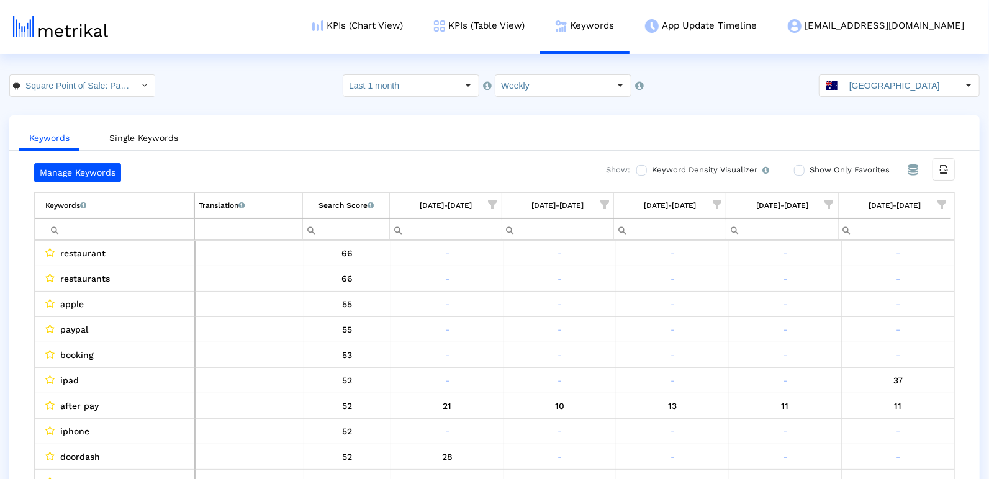
click at [833, 201] on span "Show filter options for column '09/07/25-09/13/25'" at bounding box center [829, 205] width 9 height 9
click at [723, 299] on div "Is One" at bounding box center [770, 292] width 111 height 24
click at [714, 320] on span "Filter options" at bounding box center [709, 318] width 14 height 14
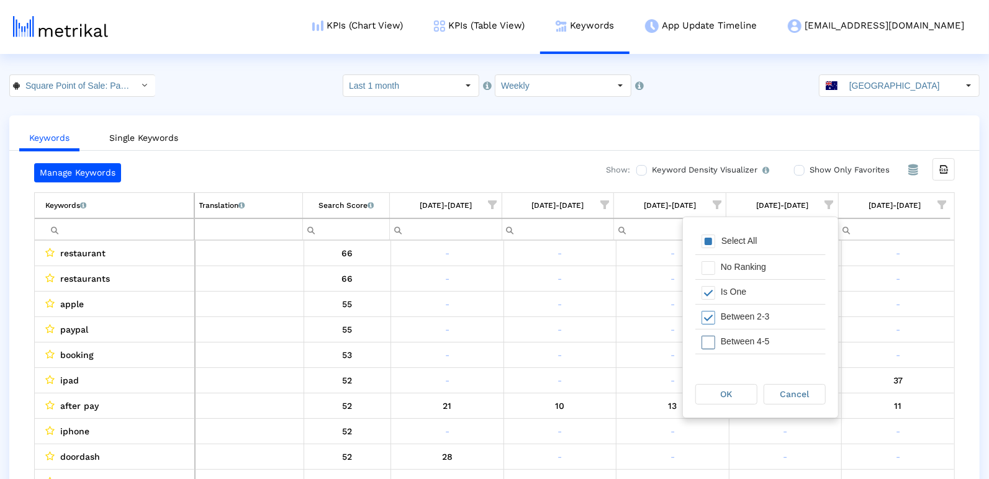
click at [716, 341] on div "Between 4-5" at bounding box center [770, 342] width 111 height 24
drag, startPoint x: 710, startPoint y: 341, endPoint x: 735, endPoint y: 396, distance: 60.3
click at [710, 342] on span "Filter options" at bounding box center [709, 342] width 14 height 14
click at [728, 399] on span "OK" at bounding box center [727, 394] width 12 height 10
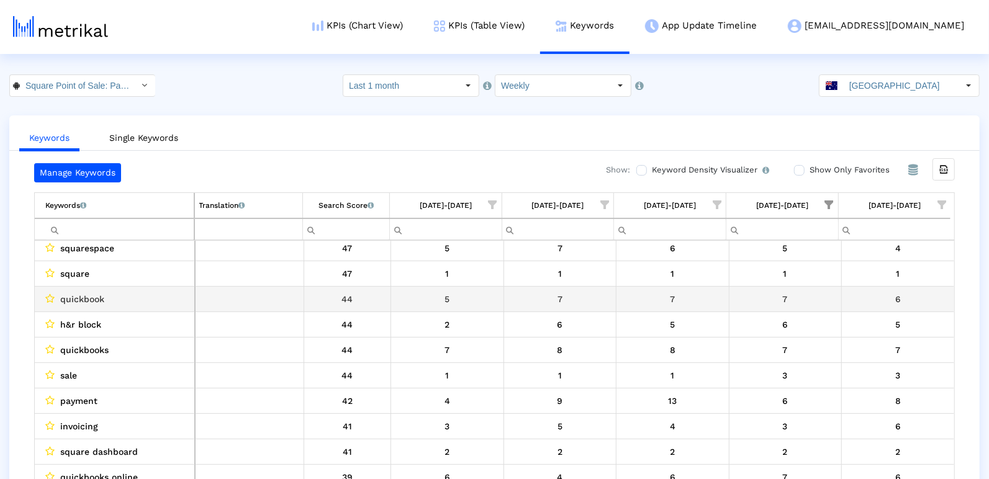
scroll to position [5, 0]
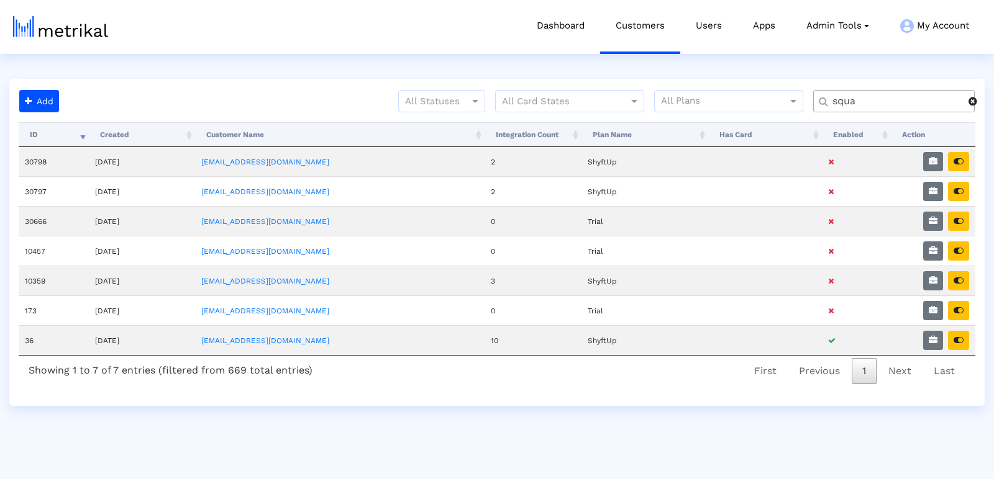
click at [855, 93] on div "squa" at bounding box center [893, 101] width 161 height 22
click at [854, 93] on div "squa" at bounding box center [893, 101] width 161 height 22
click at [843, 105] on input "squa" at bounding box center [895, 101] width 145 height 13
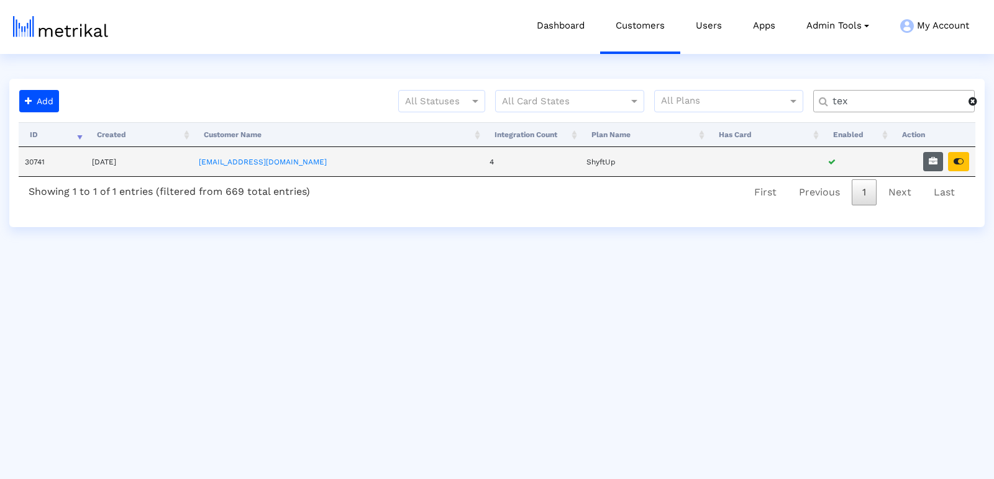
type input "tex"
click at [938, 161] on button "button" at bounding box center [933, 161] width 20 height 19
select select "1: 1"
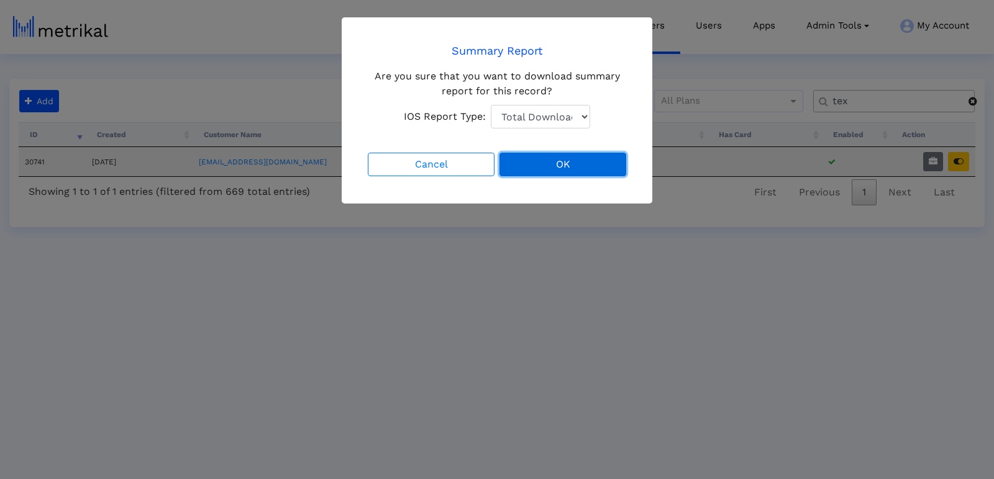
click at [550, 175] on button "OK" at bounding box center [562, 165] width 127 height 24
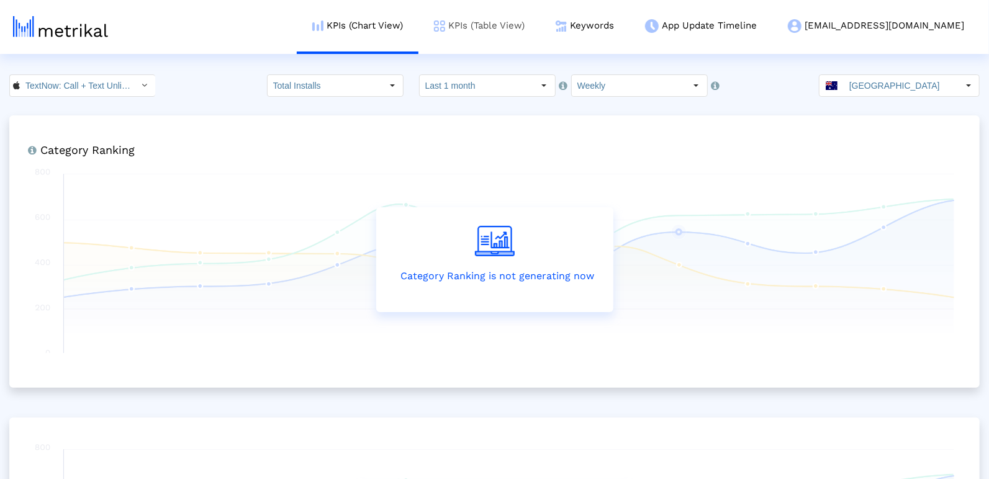
click at [540, 30] on link "KPIs (Table View)" at bounding box center [480, 26] width 122 height 52
click at [507, 22] on link "KPIs (Table View)" at bounding box center [480, 26] width 122 height 52
drag, startPoint x: 881, startPoint y: 88, endPoint x: 873, endPoint y: 85, distance: 8.4
click at [881, 88] on input "[GEOGRAPHIC_DATA]" at bounding box center [901, 85] width 114 height 21
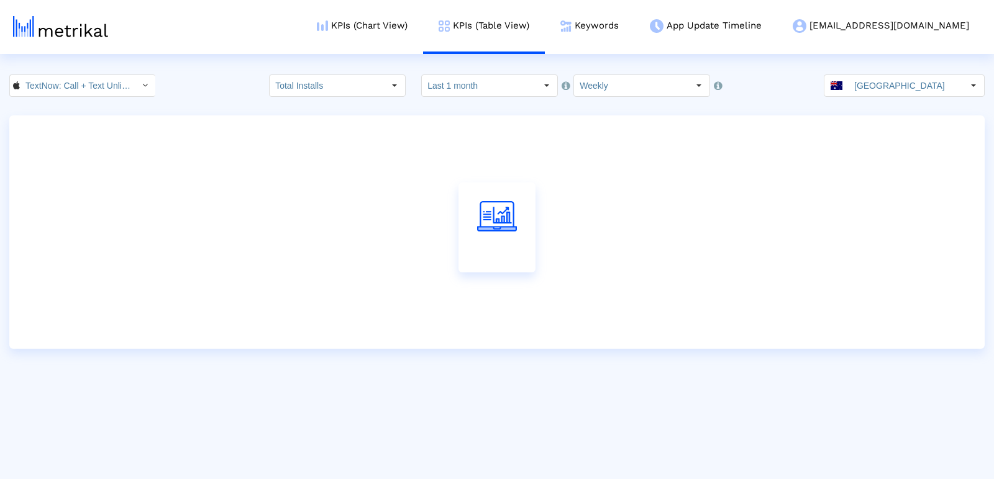
click at [938, 97] on crea-index "TextNow: Call + Text Unlimited < 314716233 > Total Installs Select how far back…" at bounding box center [497, 212] width 994 height 274
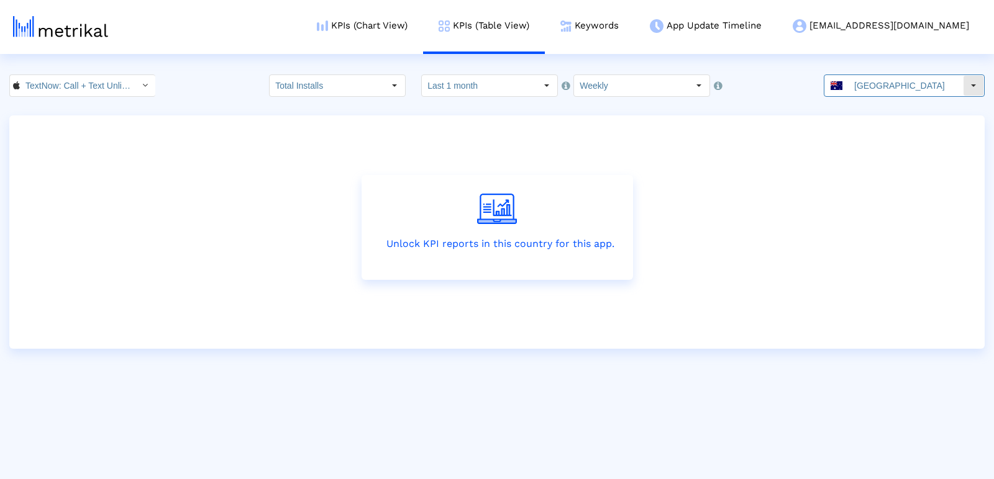
click at [936, 88] on input "[GEOGRAPHIC_DATA]" at bounding box center [905, 85] width 114 height 21
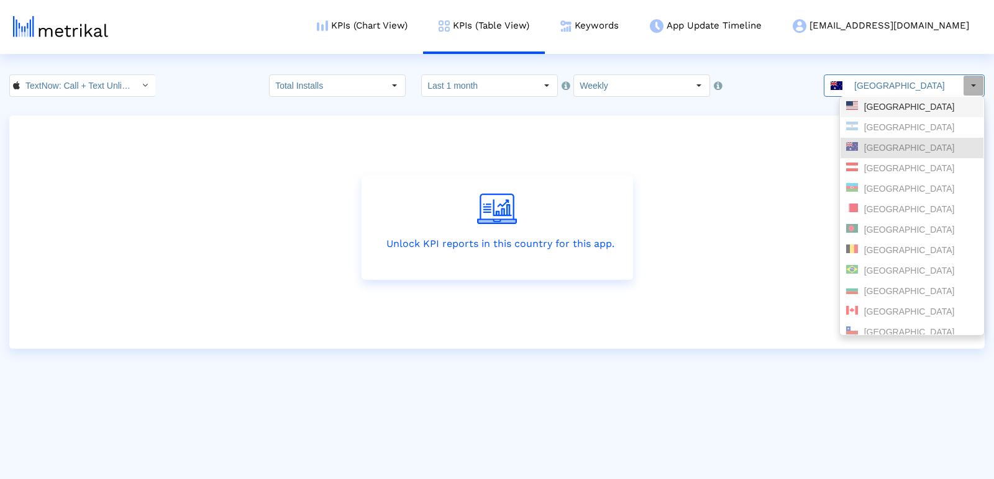
click at [902, 106] on div "[GEOGRAPHIC_DATA]" at bounding box center [912, 107] width 132 height 12
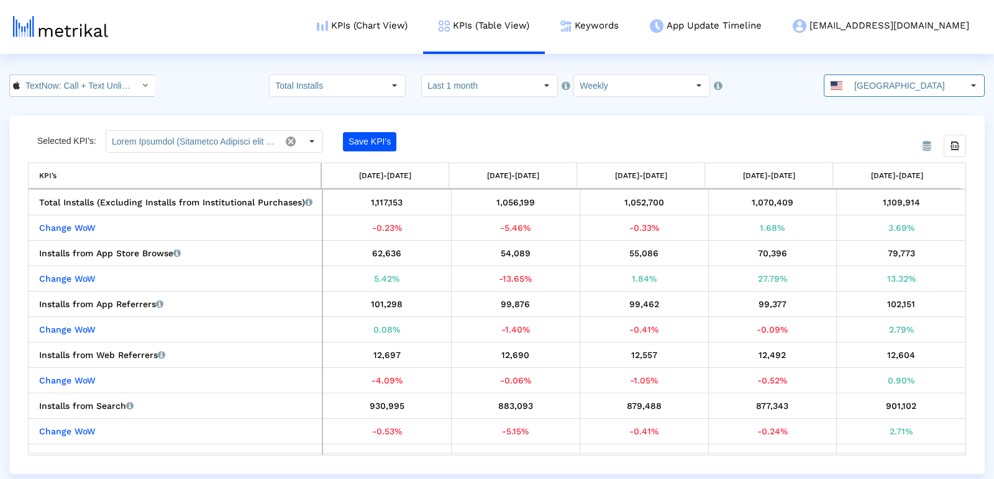
click at [88, 94] on input "TextNow: Call + Text Unlimited < 314716233 >" at bounding box center [76, 85] width 112 height 21
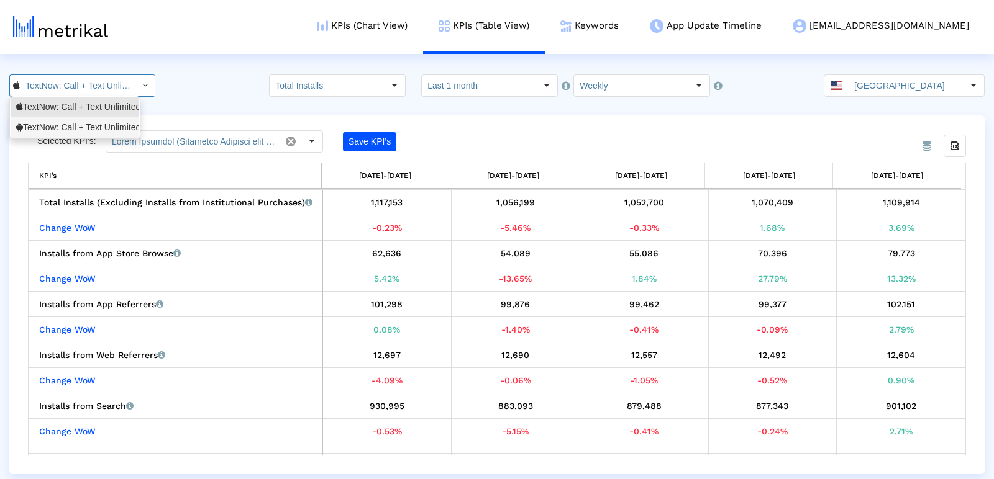
click at [88, 124] on div "TextNow: Call + Text Unlimited <com.enflick.android.TextNow>" at bounding box center [74, 128] width 117 height 12
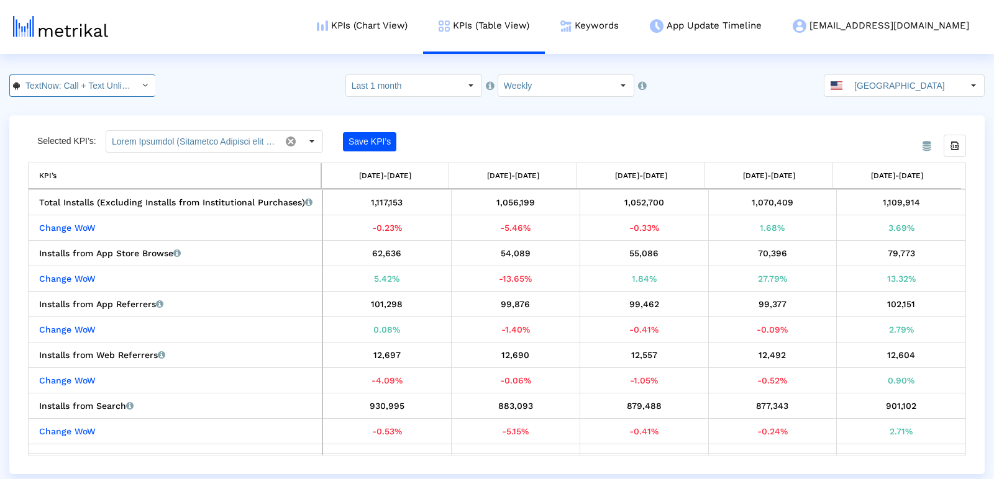
scroll to position [0, 158]
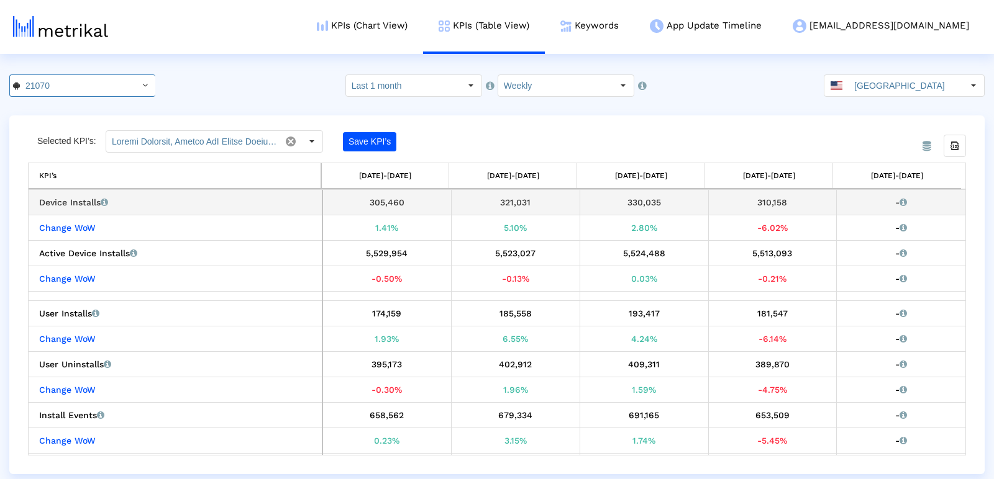
click at [763, 206] on div "310,158" at bounding box center [772, 202] width 119 height 16
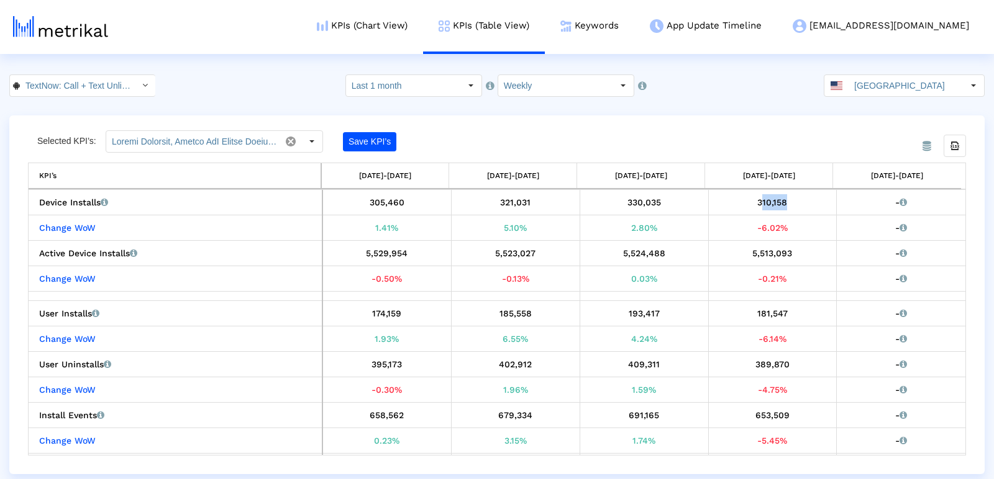
copy div "310,158"
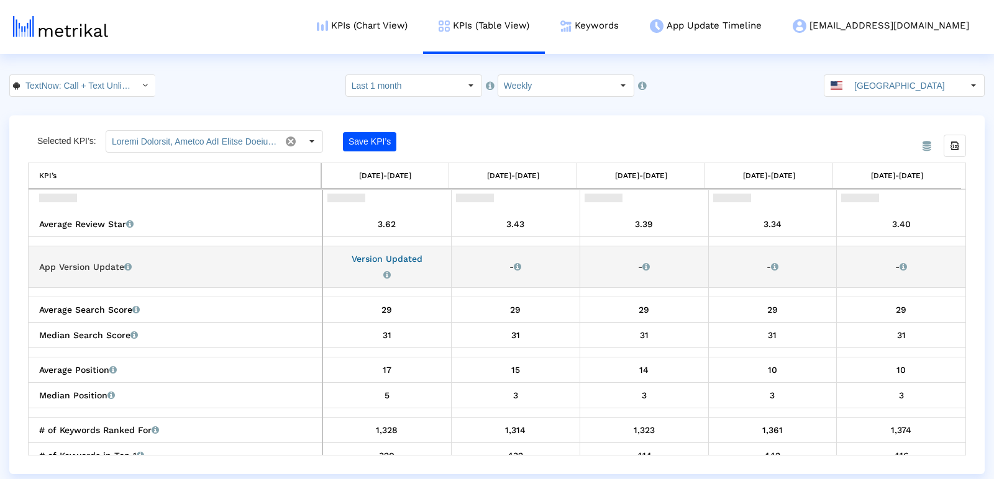
scroll to position [708, 0]
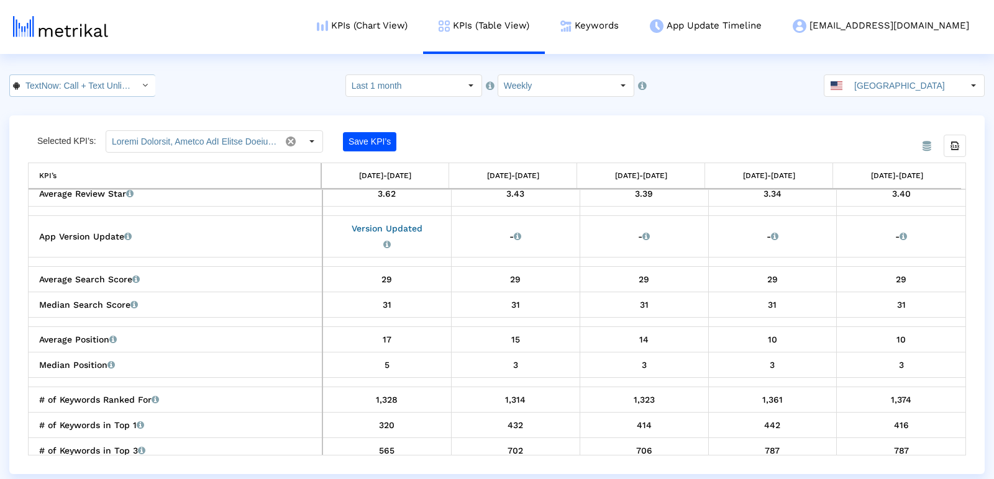
click at [97, 91] on input "TextNow: Call + Text Unlimited < com.enflick.android.TextNow >" at bounding box center [76, 85] width 112 height 21
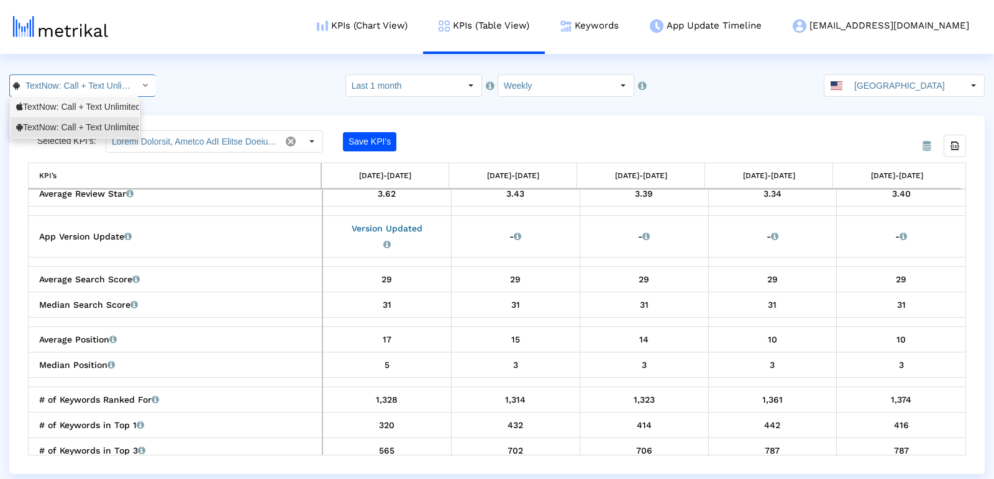
click at [78, 109] on div "TextNow: Call + Text Unlimited <314716233>" at bounding box center [74, 107] width 117 height 12
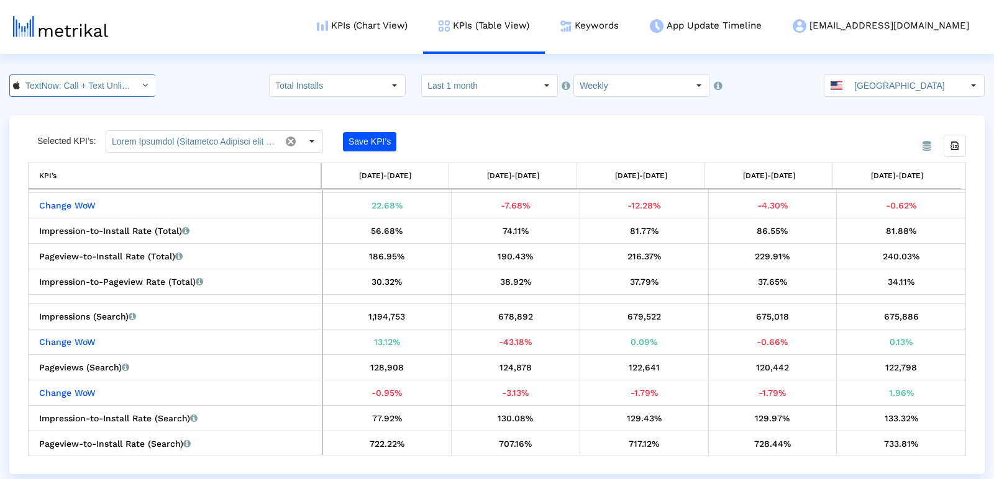
scroll to position [0, 89]
click at [771, 414] on div "129.97%" at bounding box center [772, 418] width 119 height 16
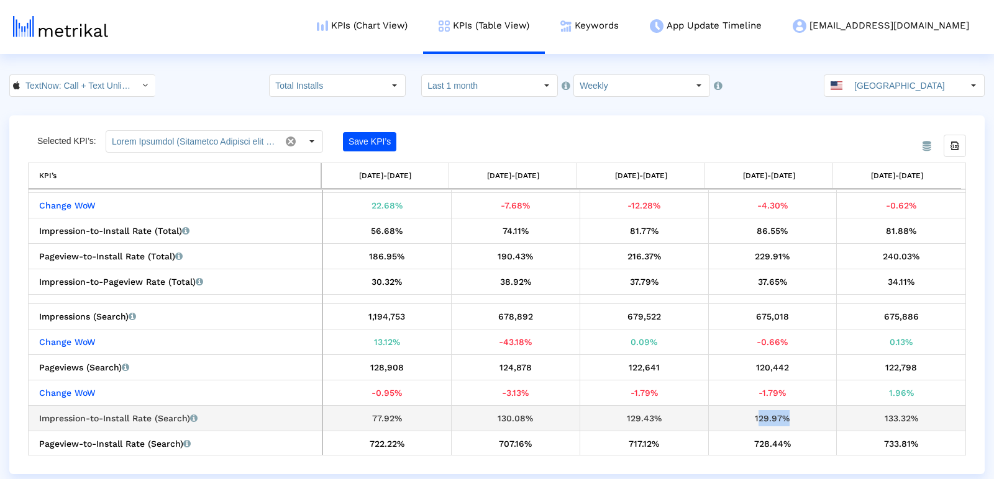
click at [771, 414] on div "129.97%" at bounding box center [772, 418] width 119 height 16
copy div "129.97%"
click at [890, 410] on div "133.32%" at bounding box center [901, 418] width 120 height 16
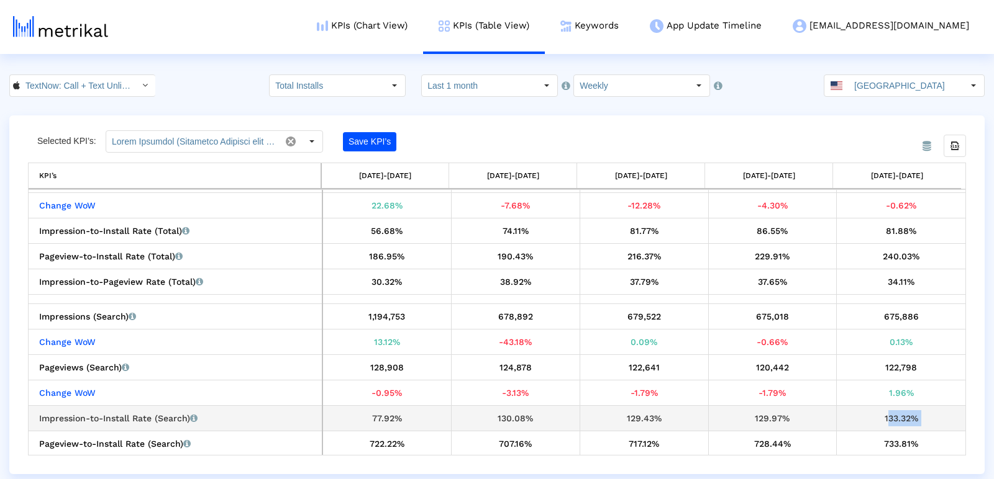
click at [890, 410] on div "133.32%" at bounding box center [901, 418] width 120 height 16
copy div "133.32%"
